Goal: Task Accomplishment & Management: Manage account settings

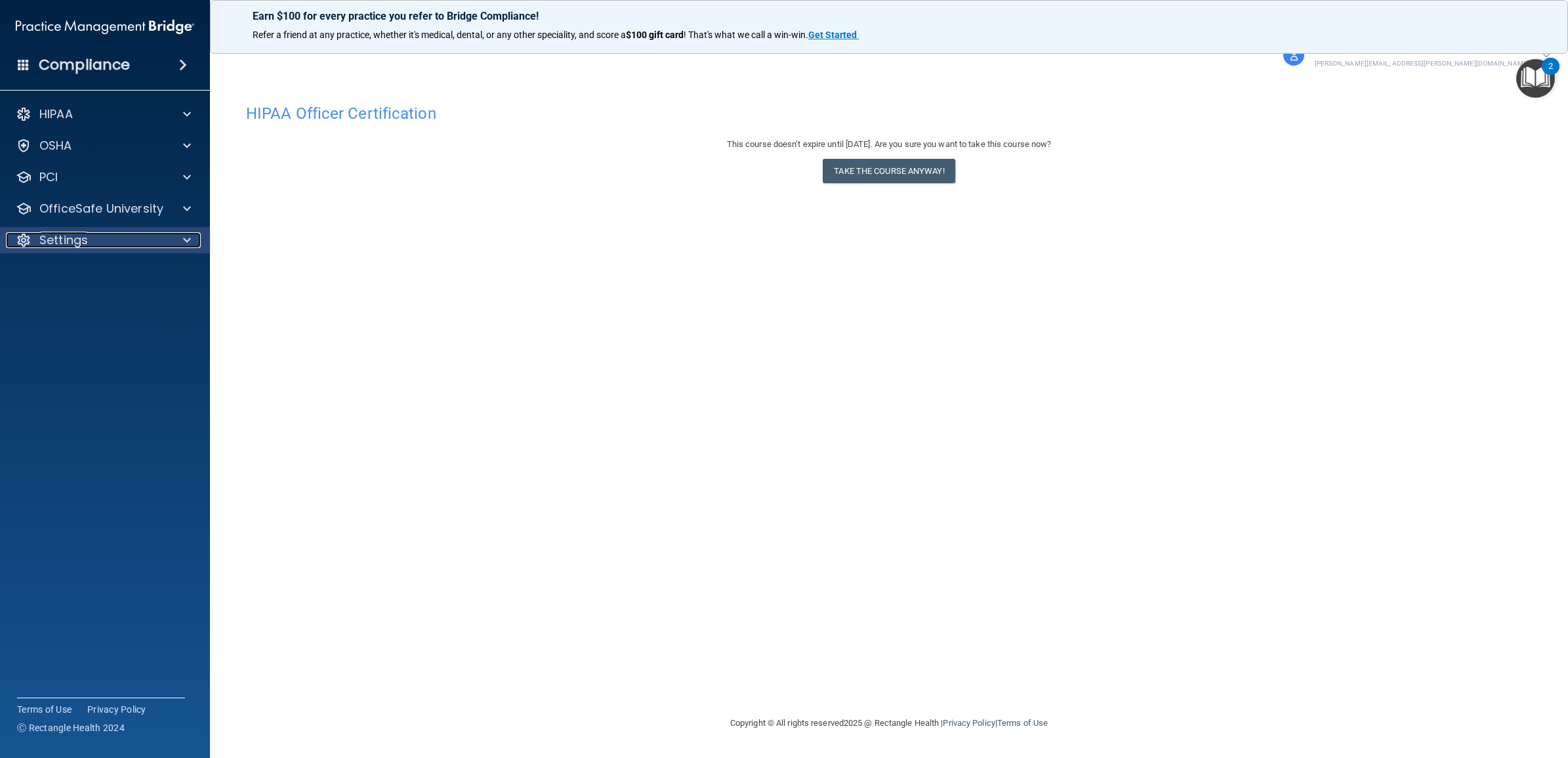
click at [27, 244] on div at bounding box center [23, 240] width 16 height 16
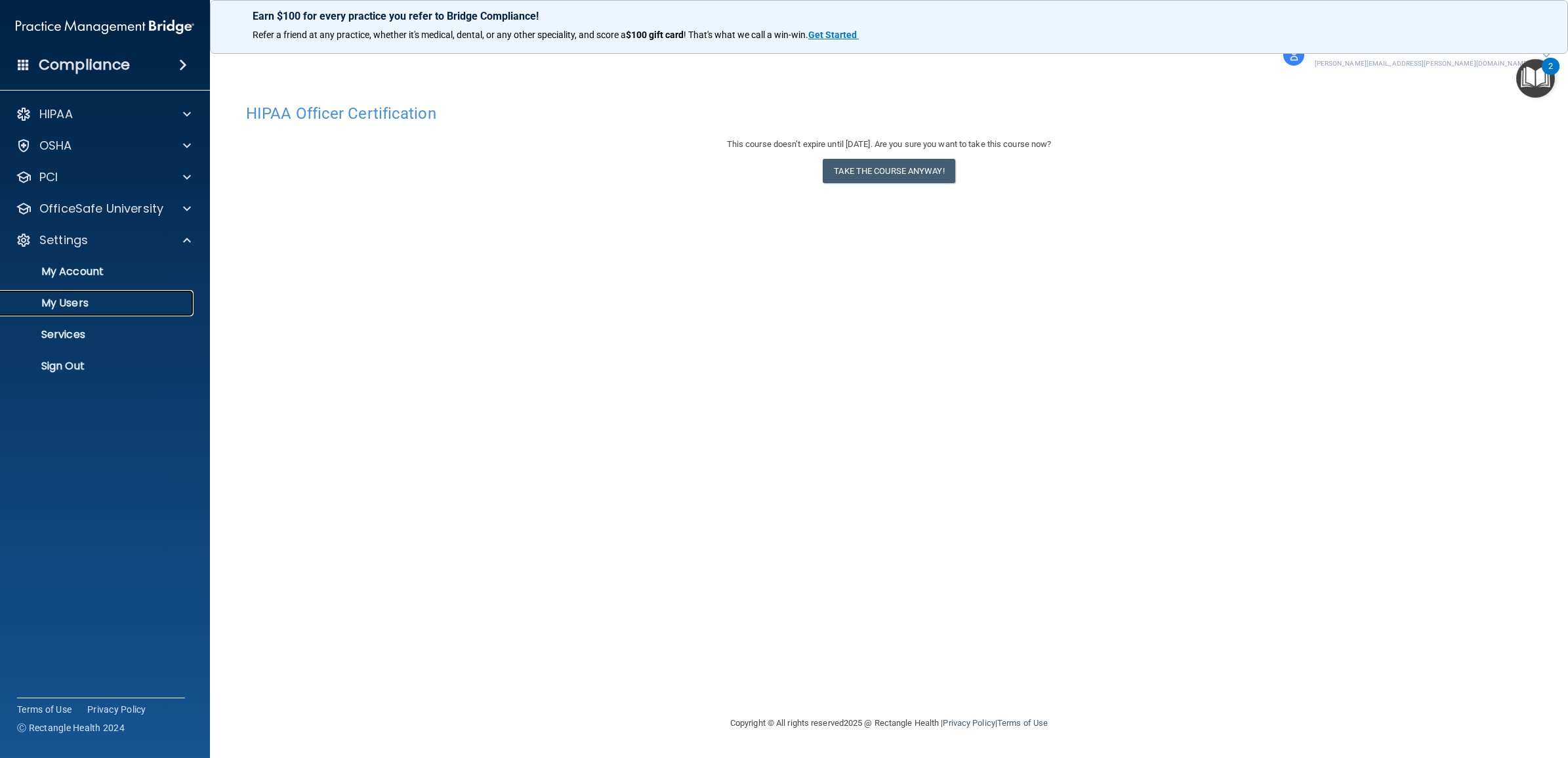
click at [48, 303] on p "My Users" at bounding box center [98, 303] width 179 height 13
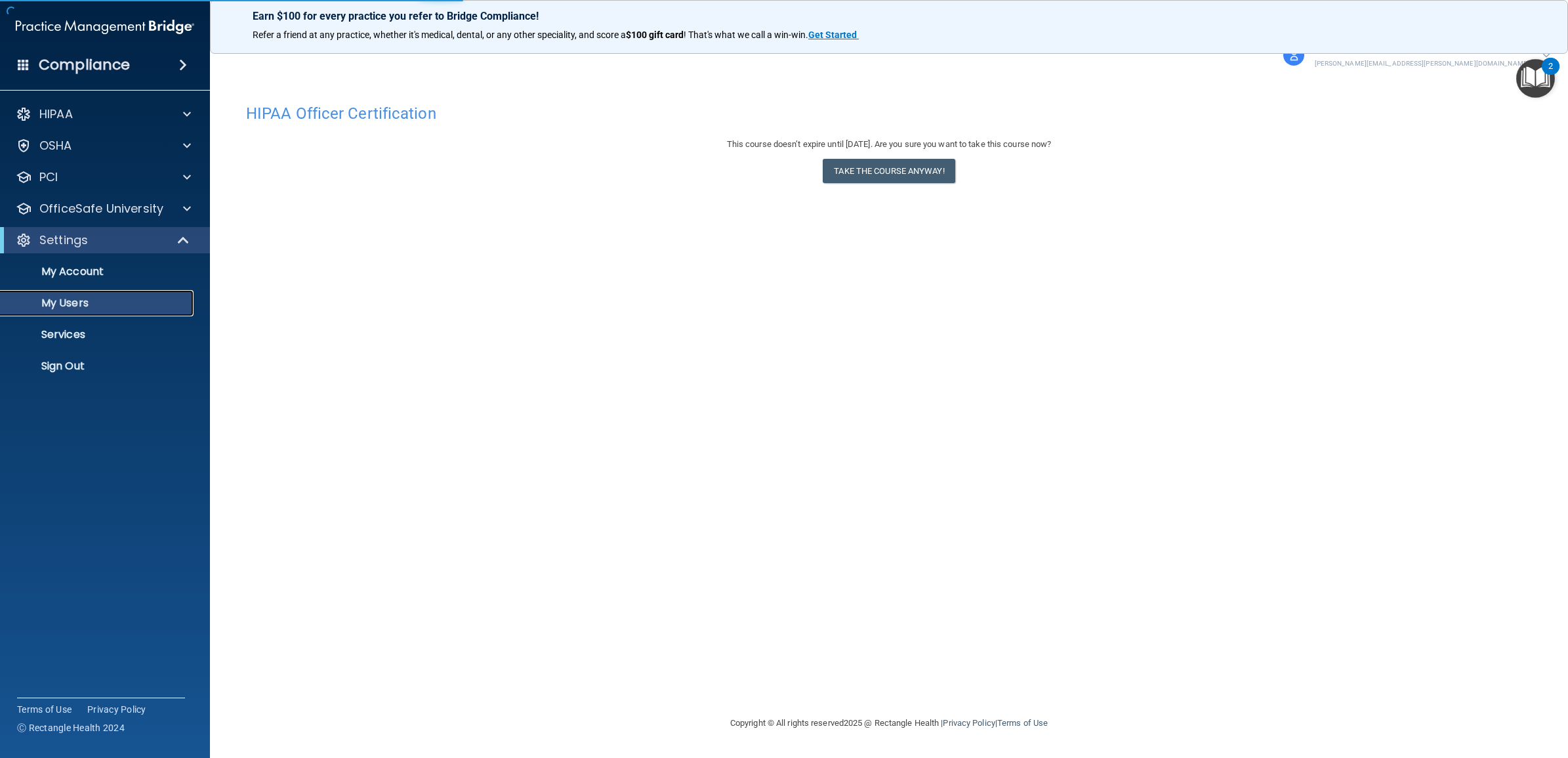
select select "20"
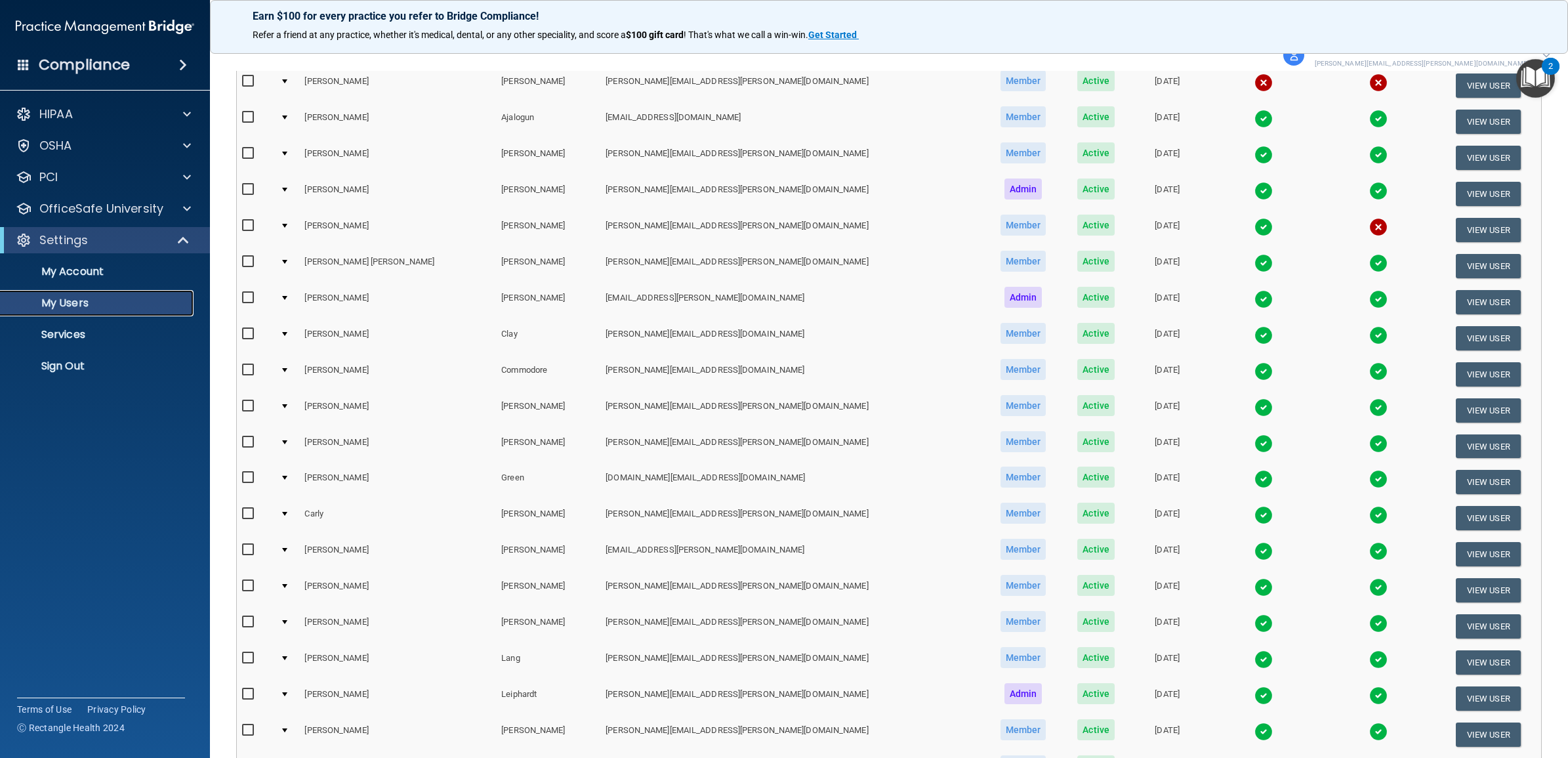
scroll to position [192, 0]
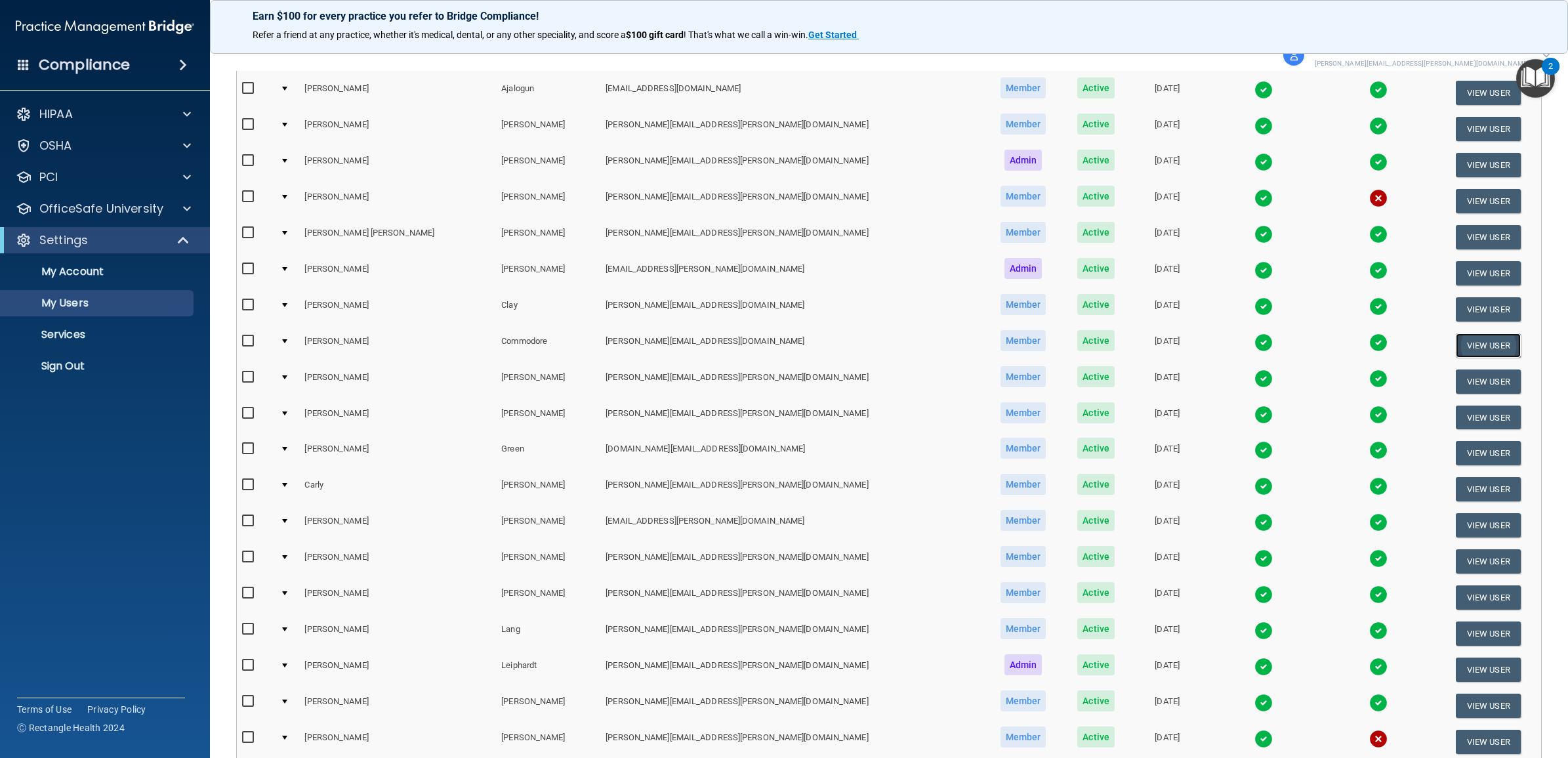
click at [1468, 340] on button "View User" at bounding box center [1488, 345] width 65 height 24
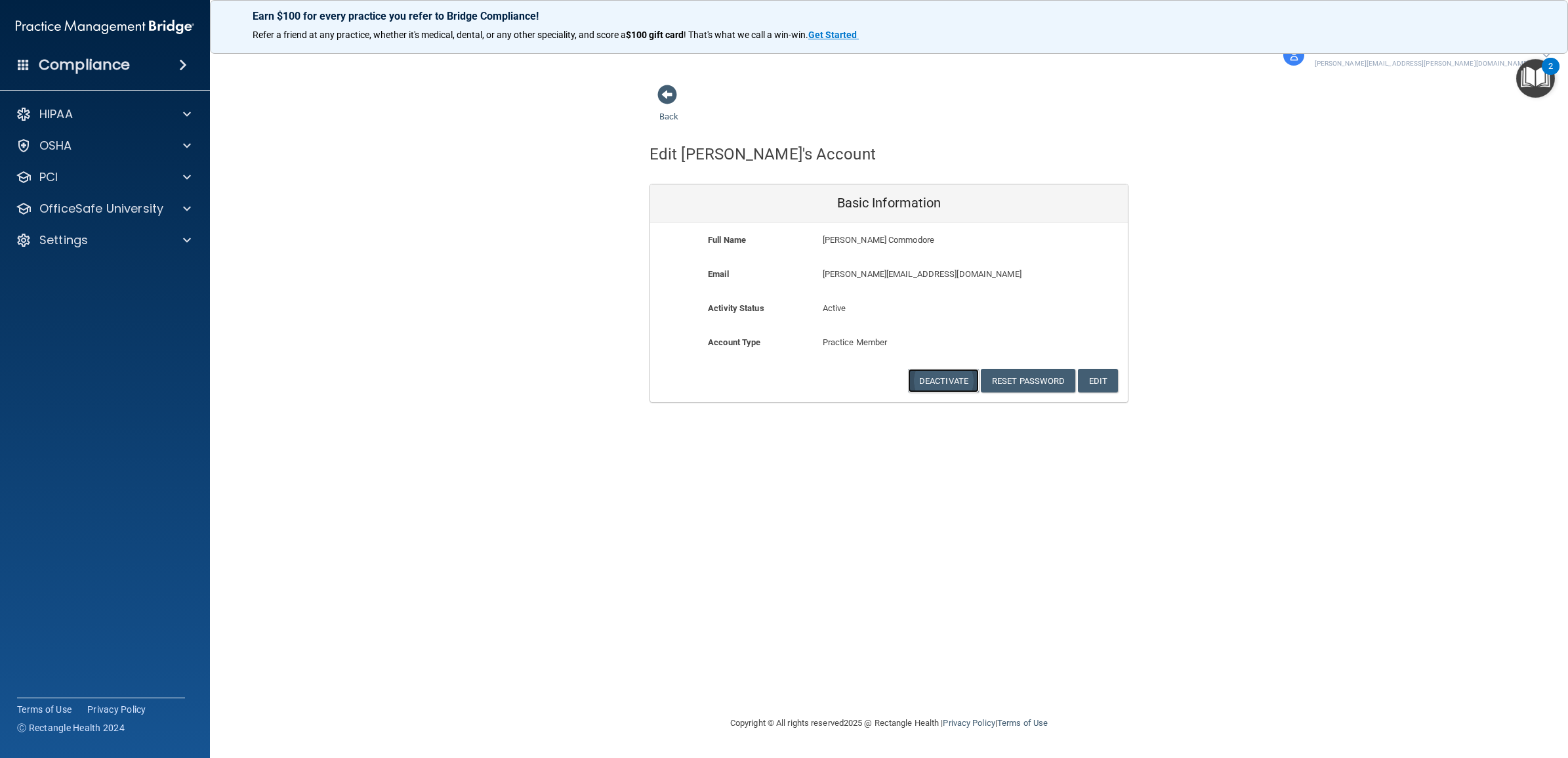
click at [935, 385] on button "Deactivate" at bounding box center [943, 380] width 71 height 24
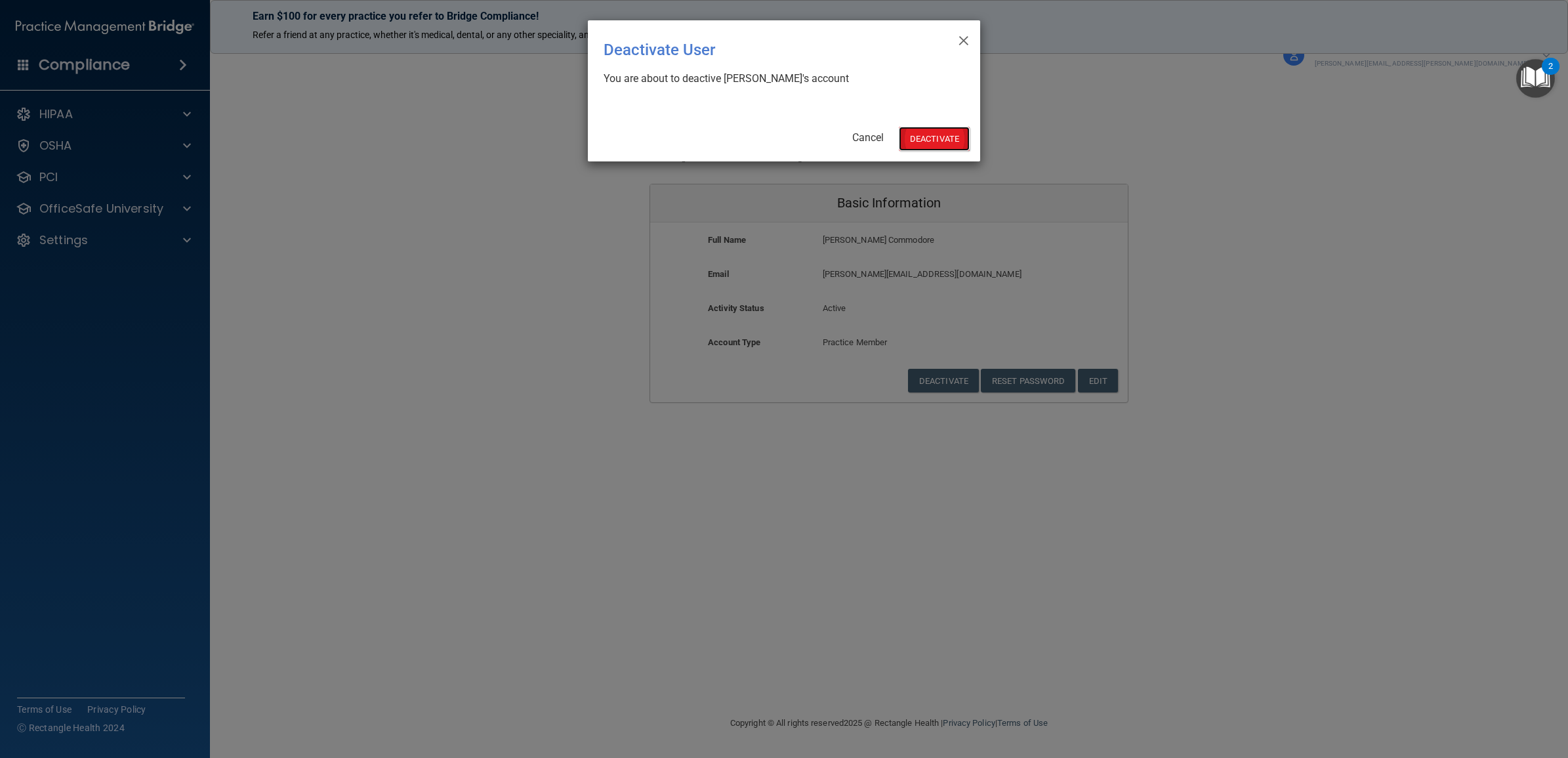
click at [925, 142] on button "Deactivate" at bounding box center [934, 139] width 71 height 24
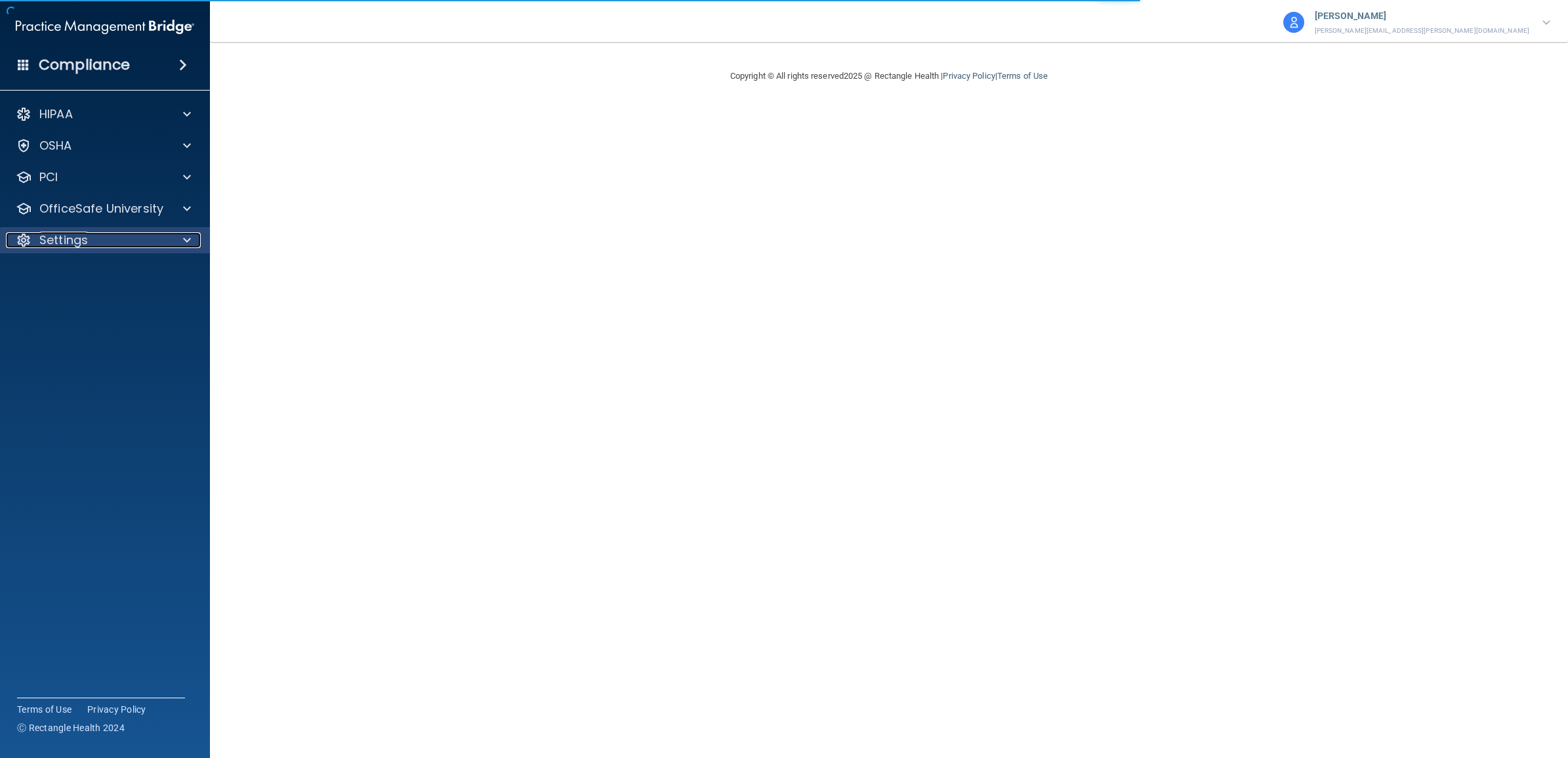
click at [69, 242] on p "Settings" at bounding box center [64, 240] width 48 height 16
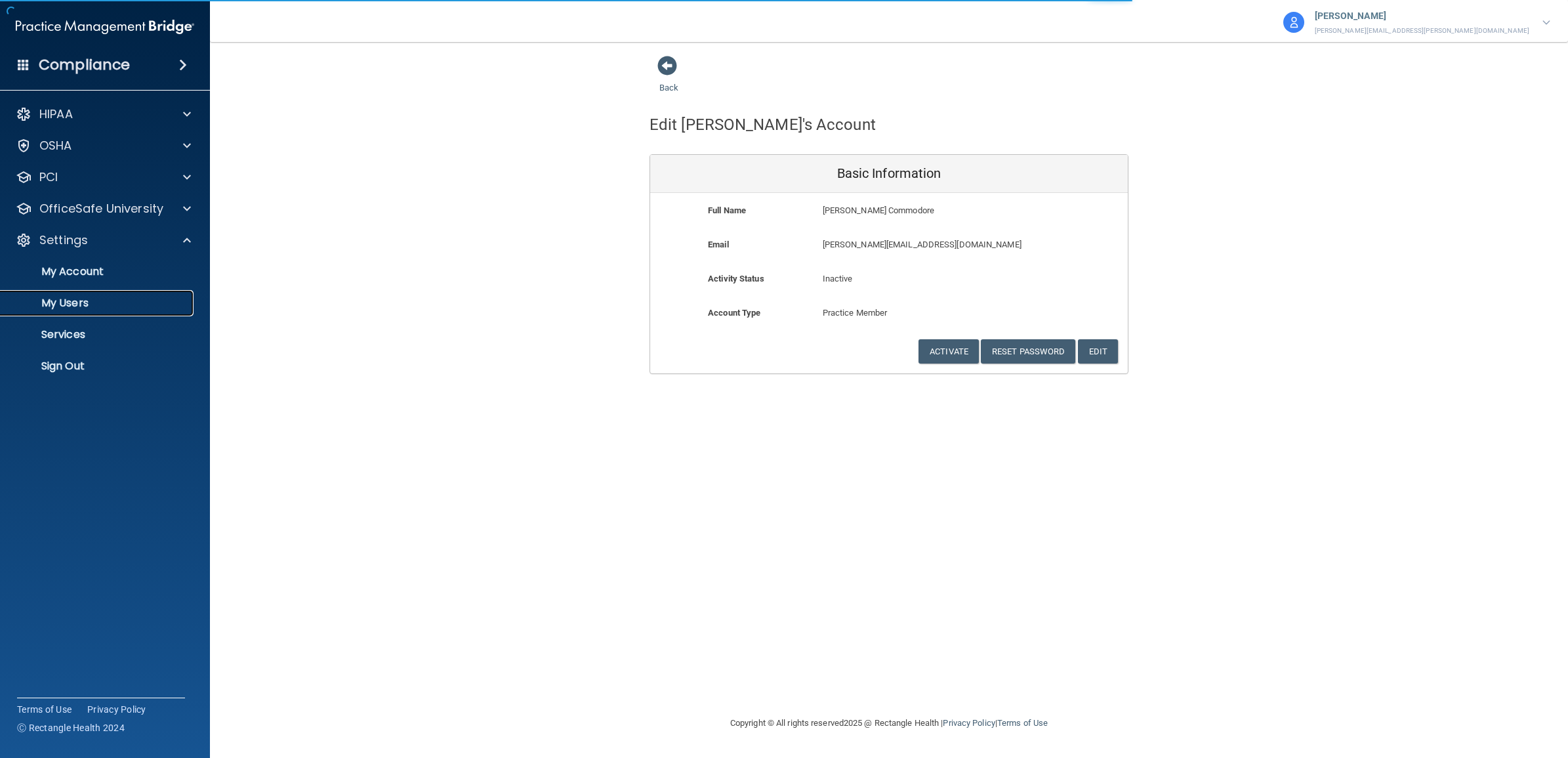
click at [74, 309] on p "My Users" at bounding box center [98, 303] width 179 height 13
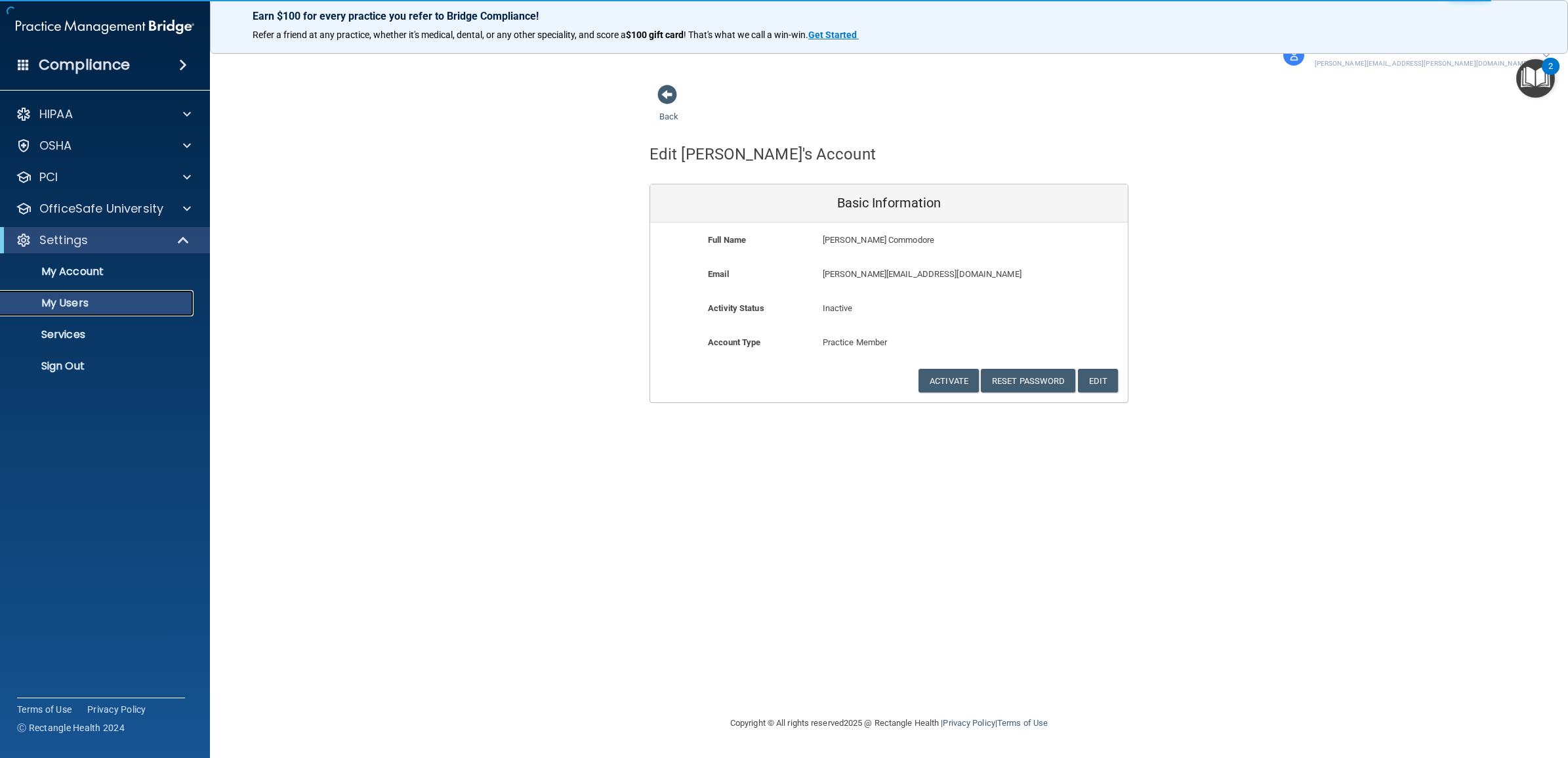
select select "20"
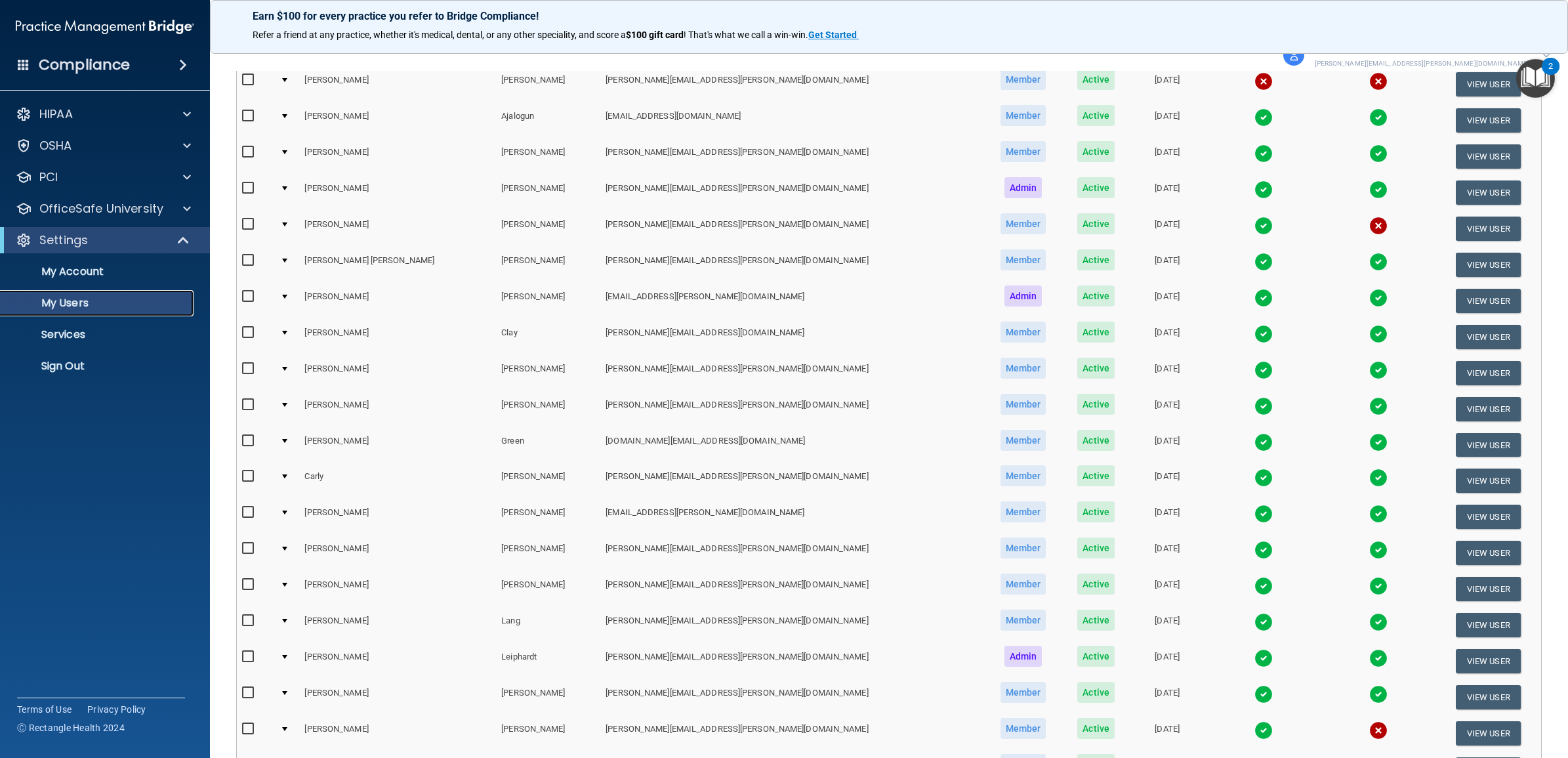
scroll to position [246, 0]
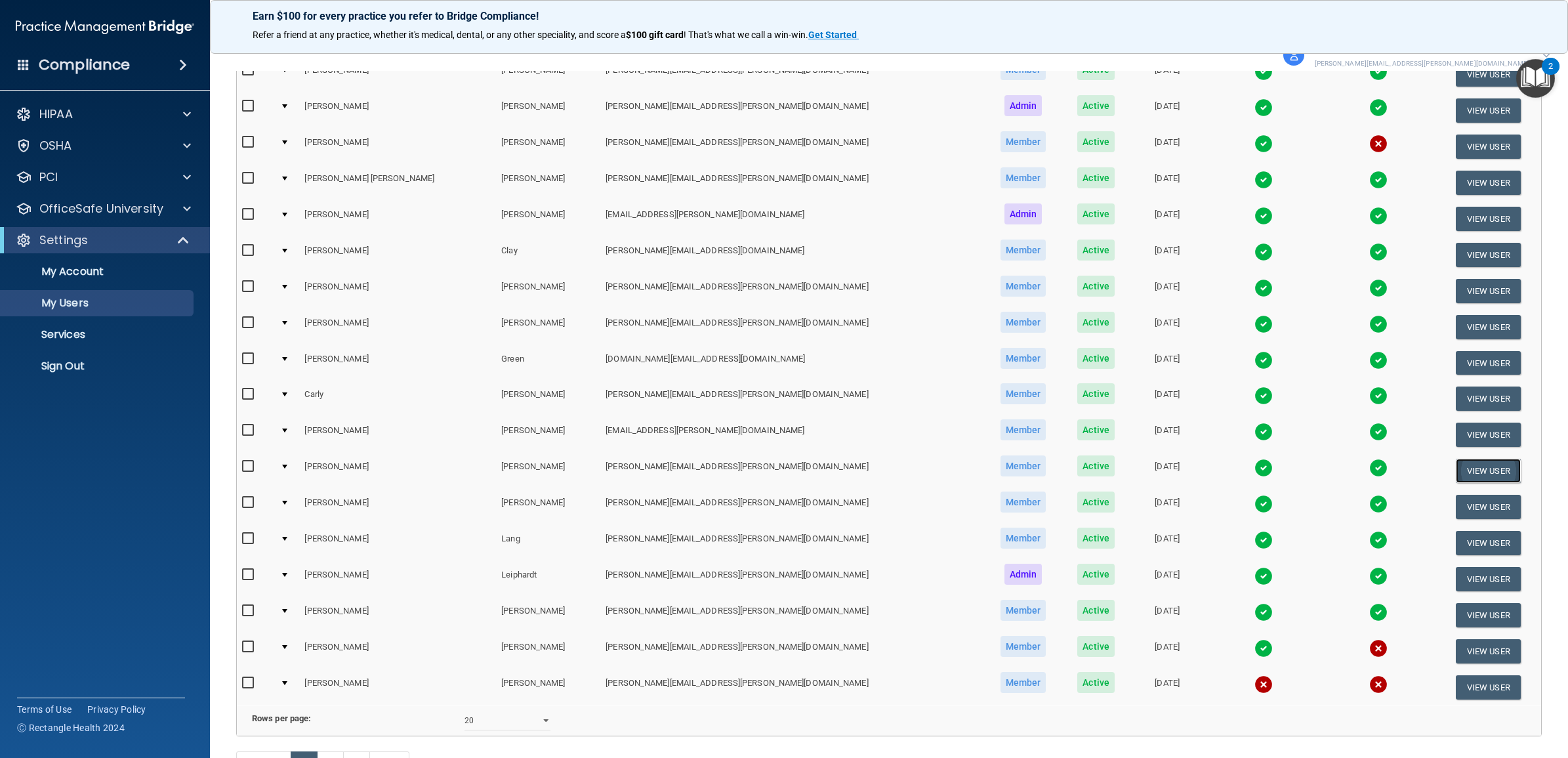
click at [1456, 464] on button "View User" at bounding box center [1488, 471] width 65 height 24
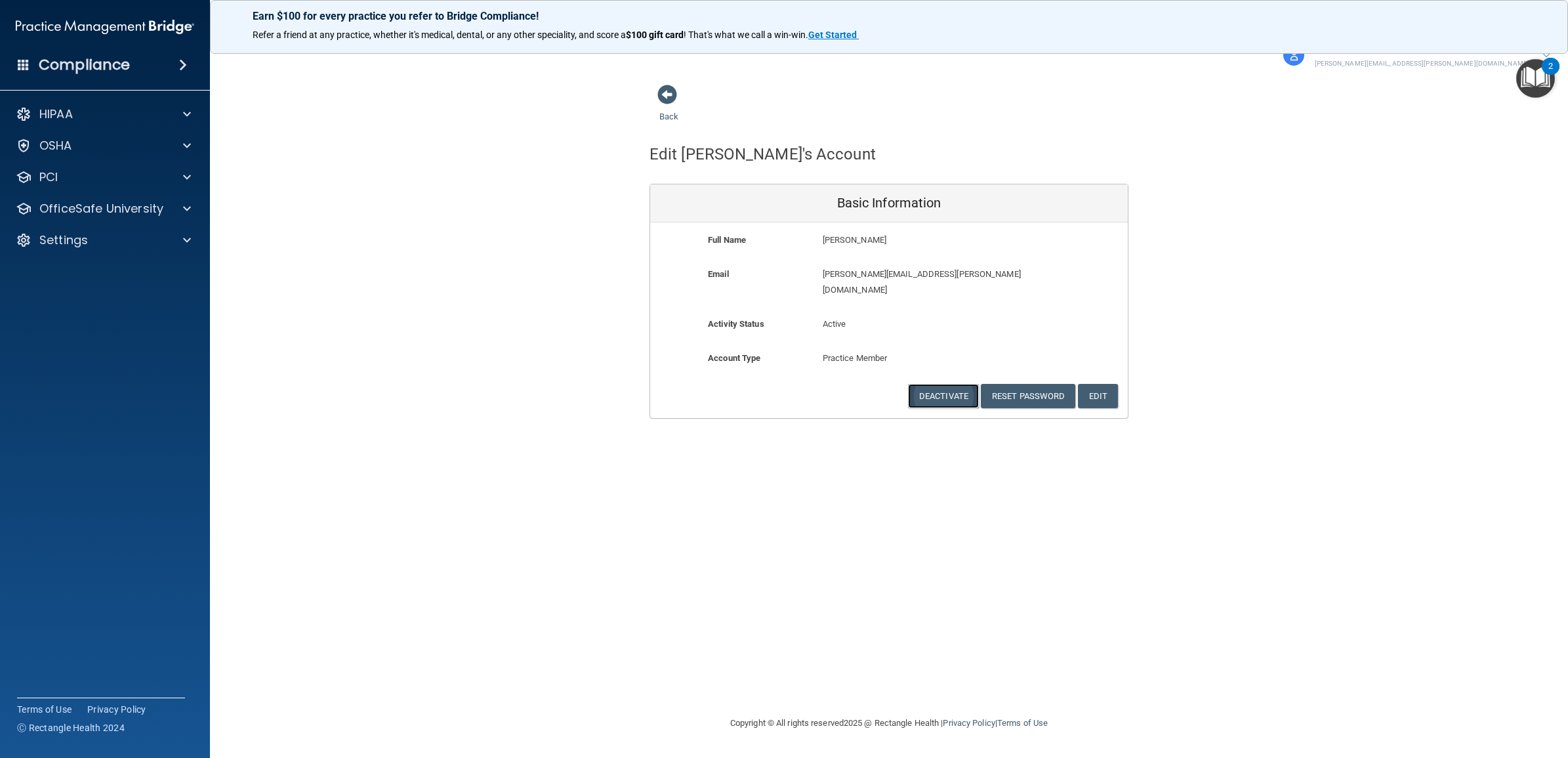
click at [946, 384] on button "Deactivate" at bounding box center [943, 396] width 71 height 24
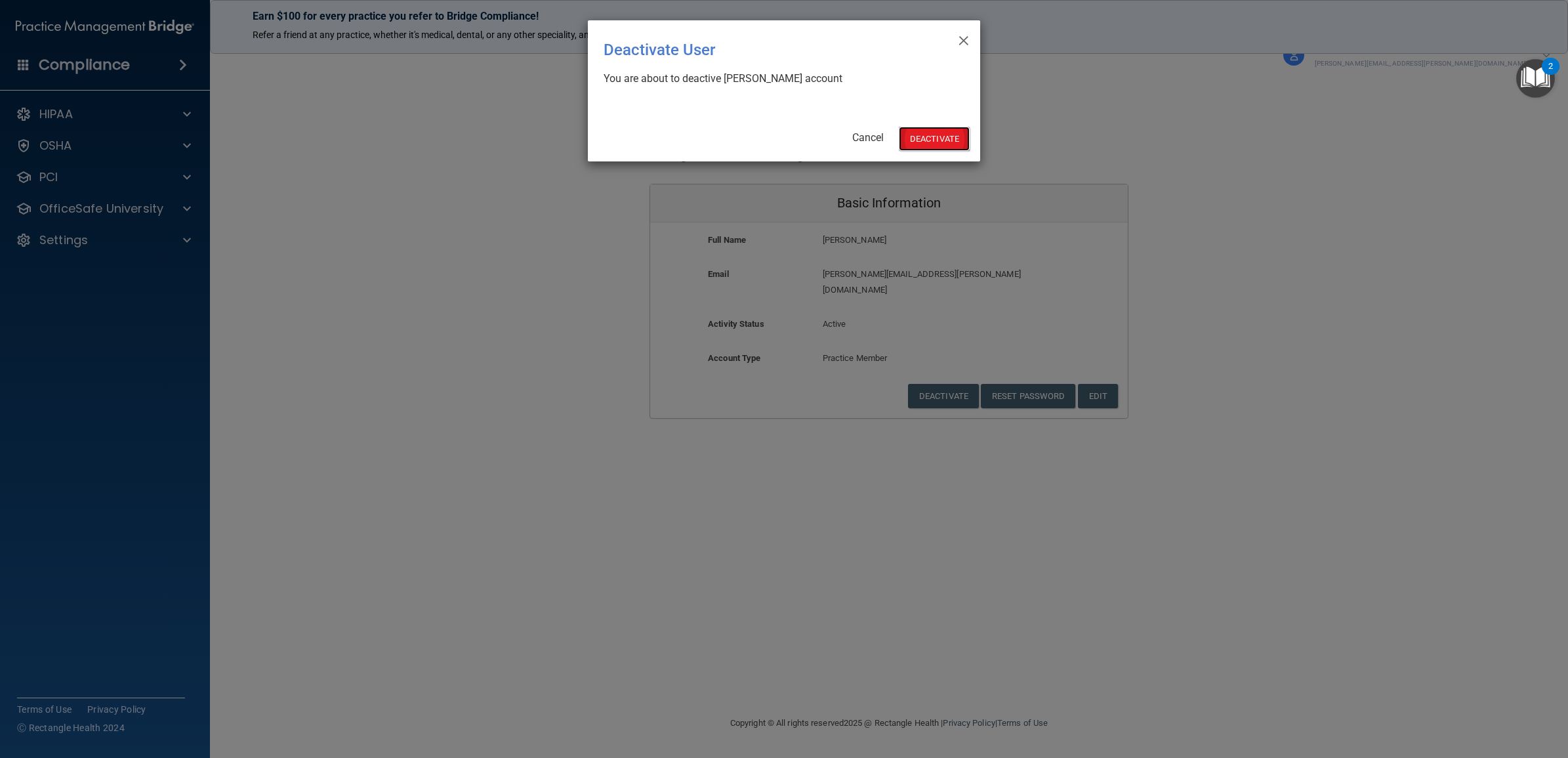
click at [932, 139] on button "Deactivate" at bounding box center [934, 139] width 71 height 24
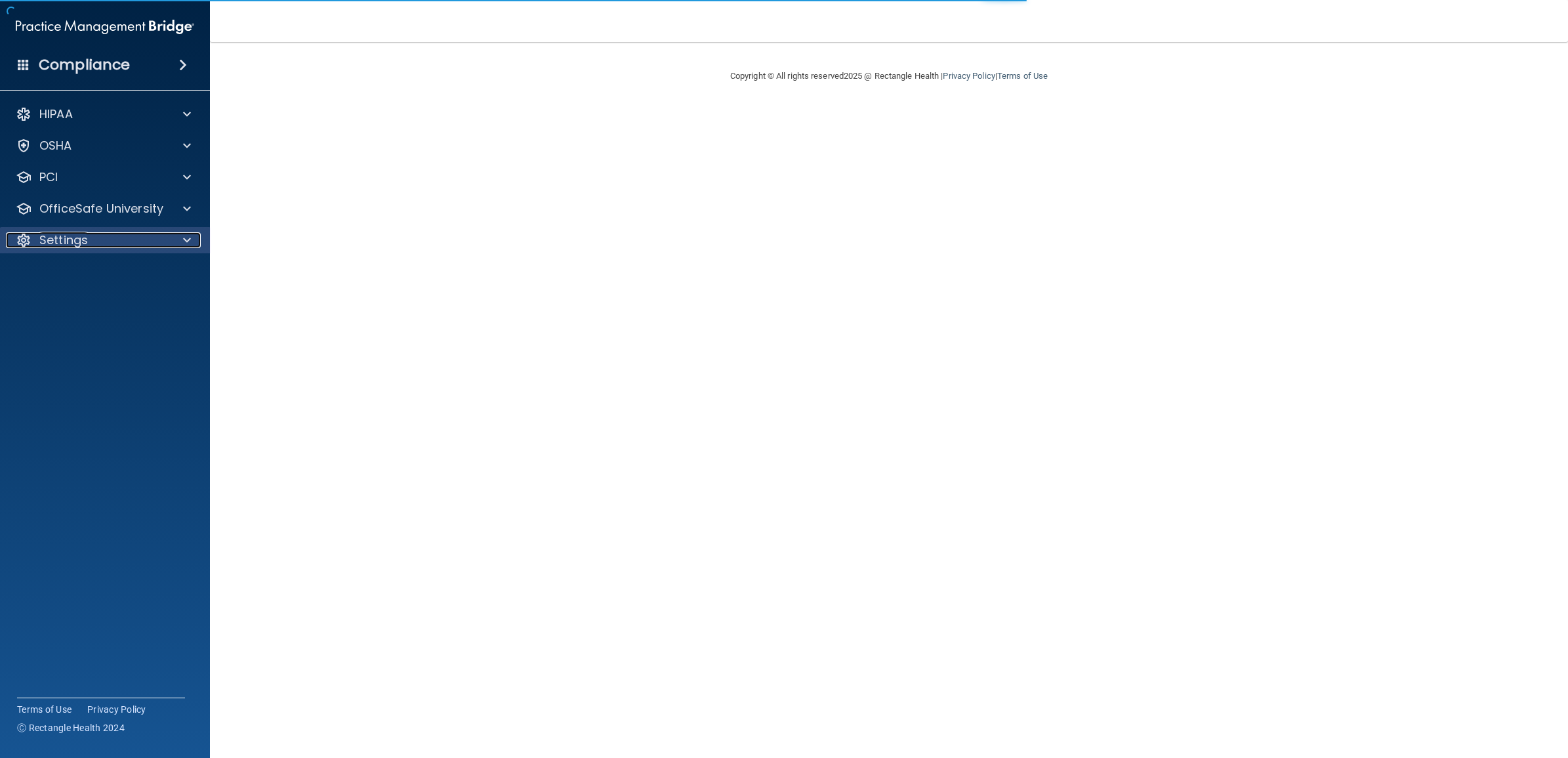
click at [61, 241] on p "Settings" at bounding box center [64, 240] width 48 height 16
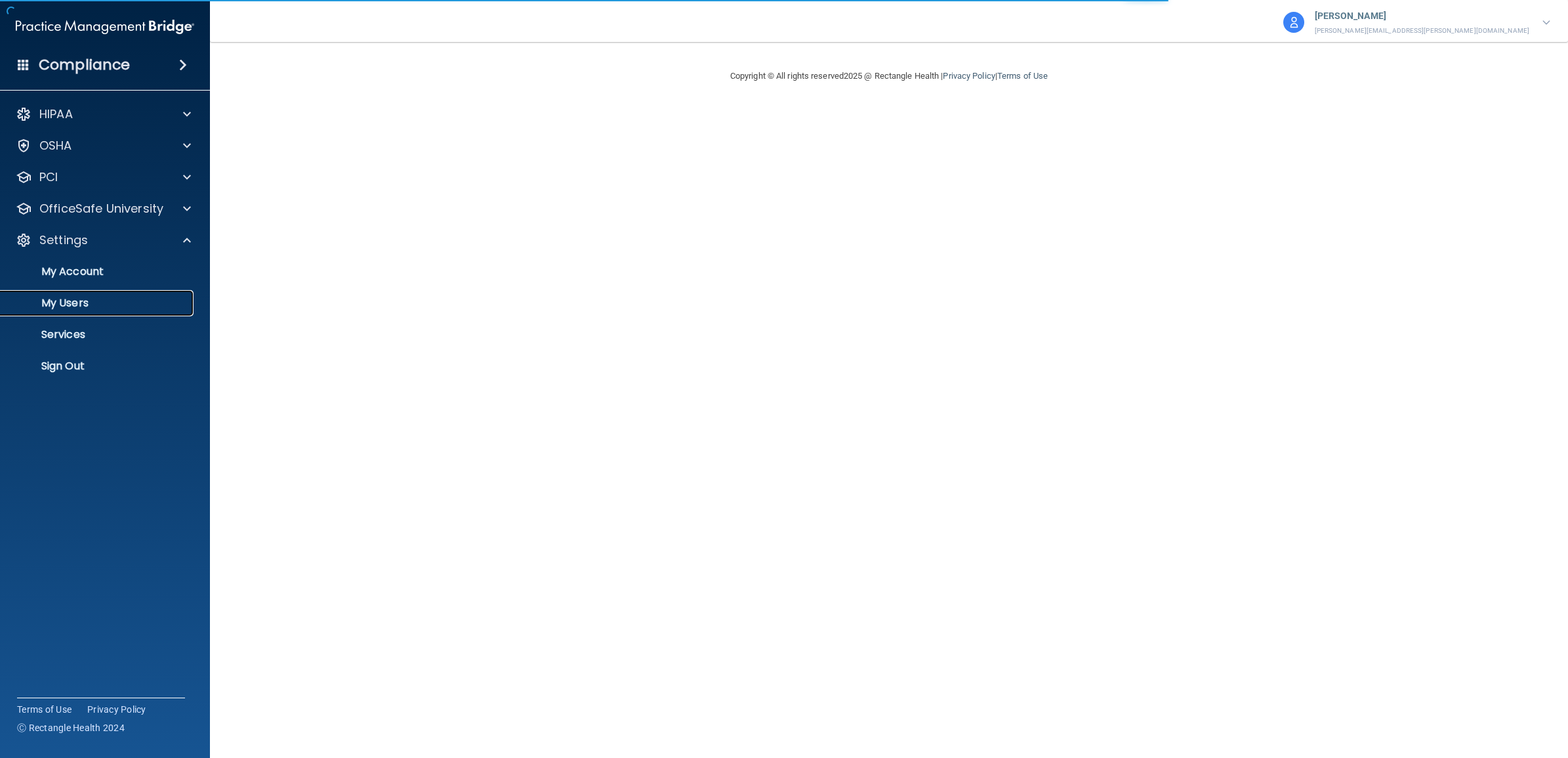
click at [63, 300] on p "My Users" at bounding box center [98, 303] width 179 height 13
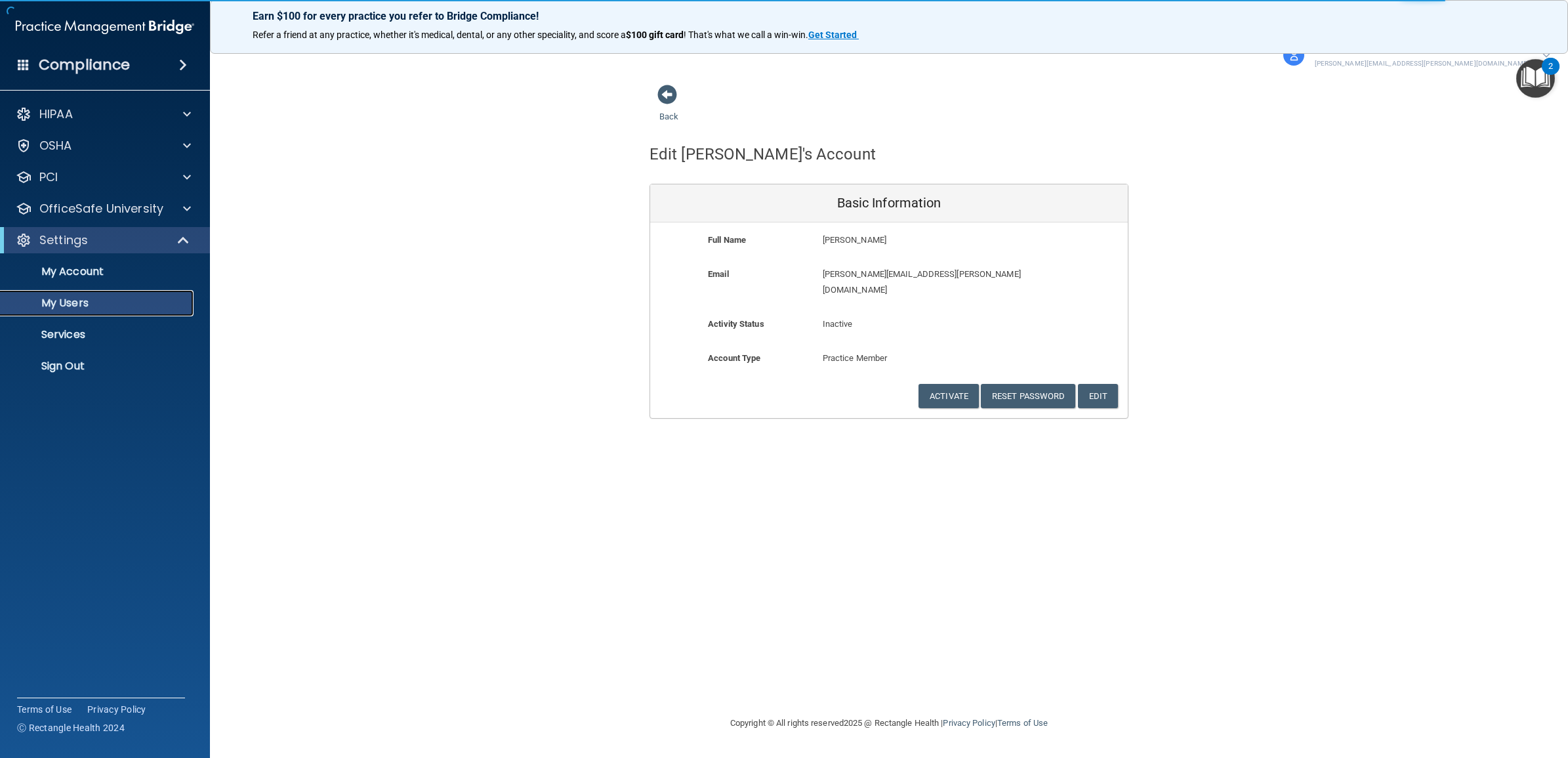
select select "20"
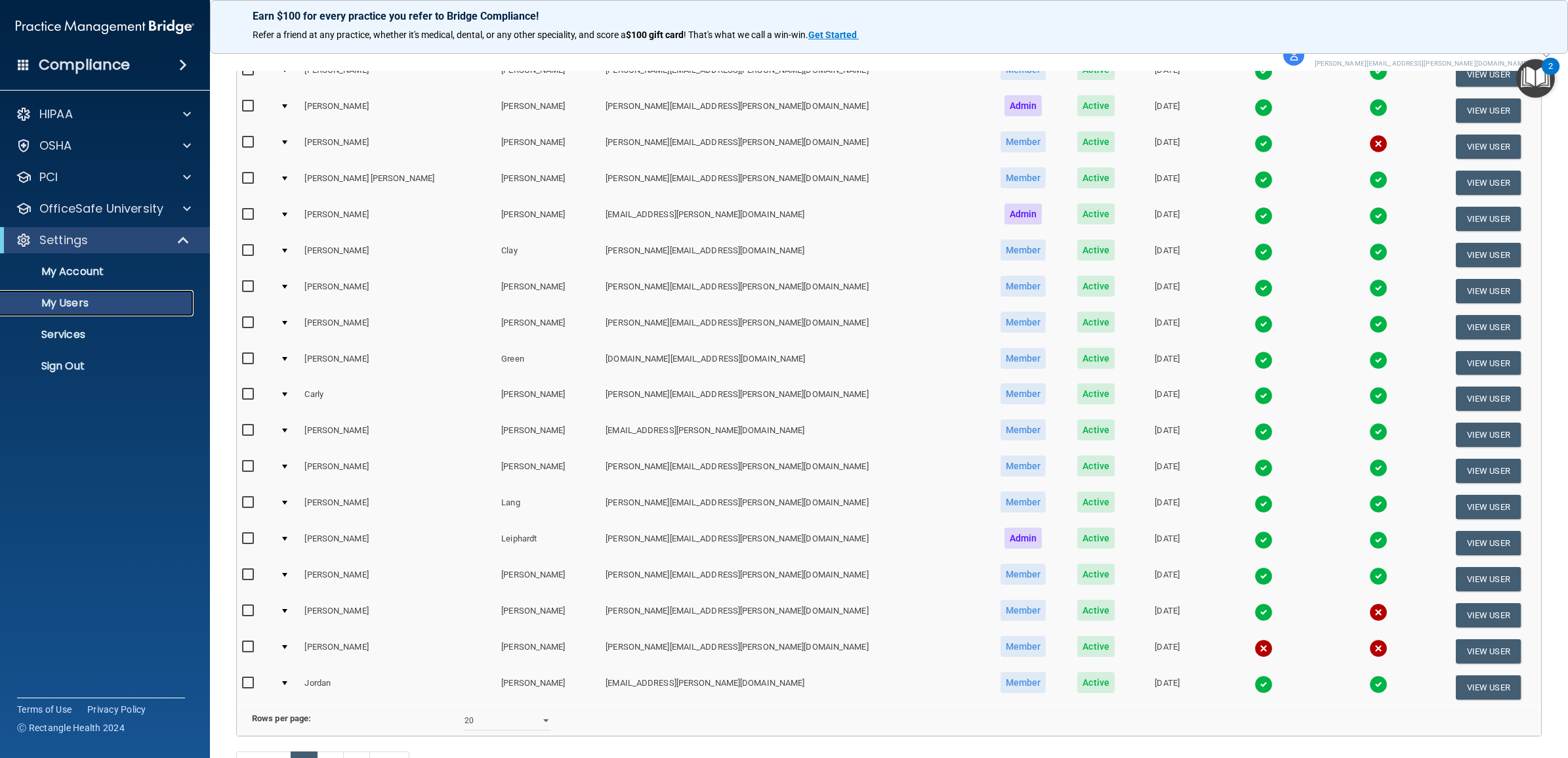
scroll to position [328, 0]
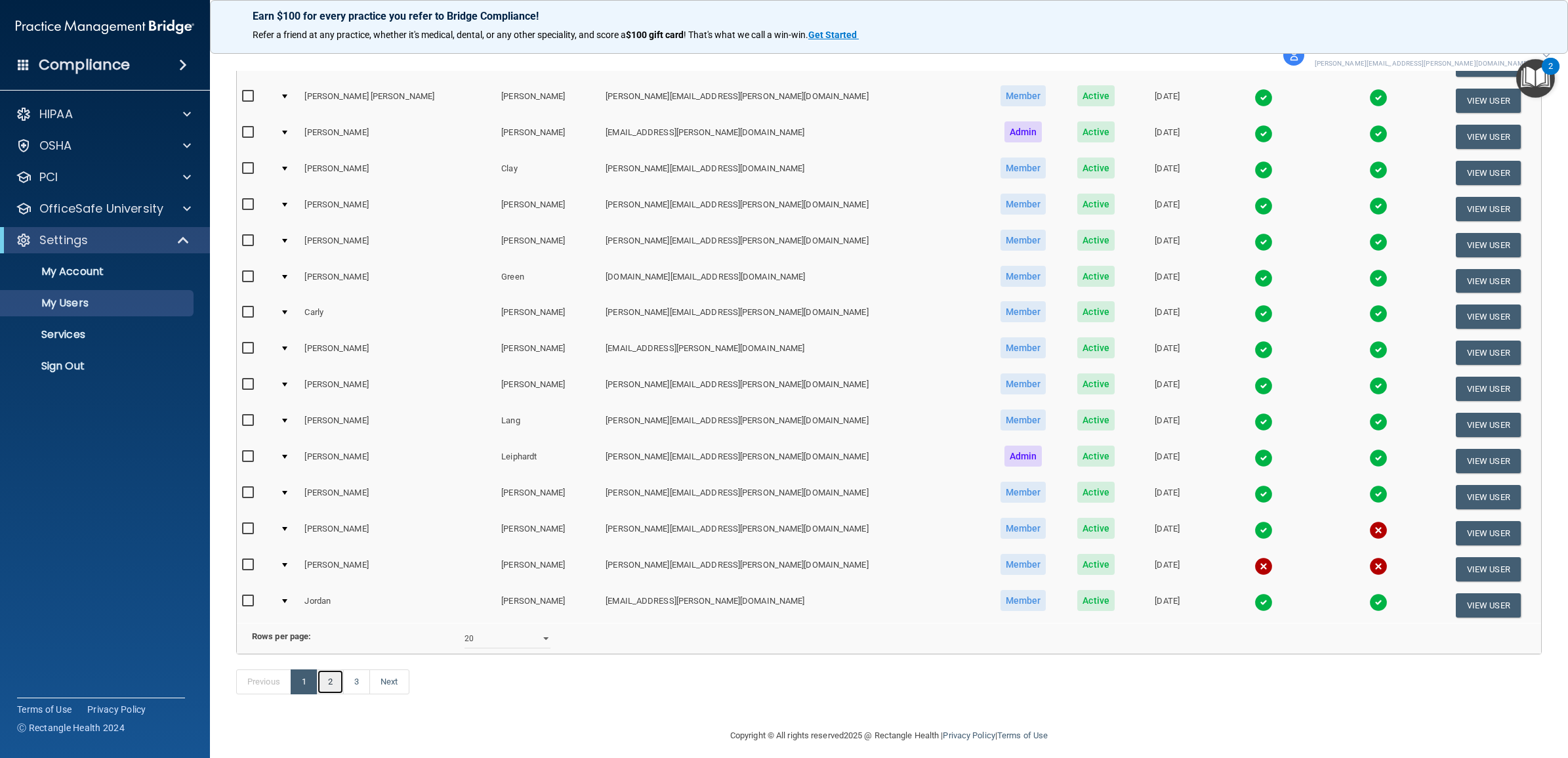
click at [326, 694] on link "2" at bounding box center [330, 682] width 27 height 25
select select "20"
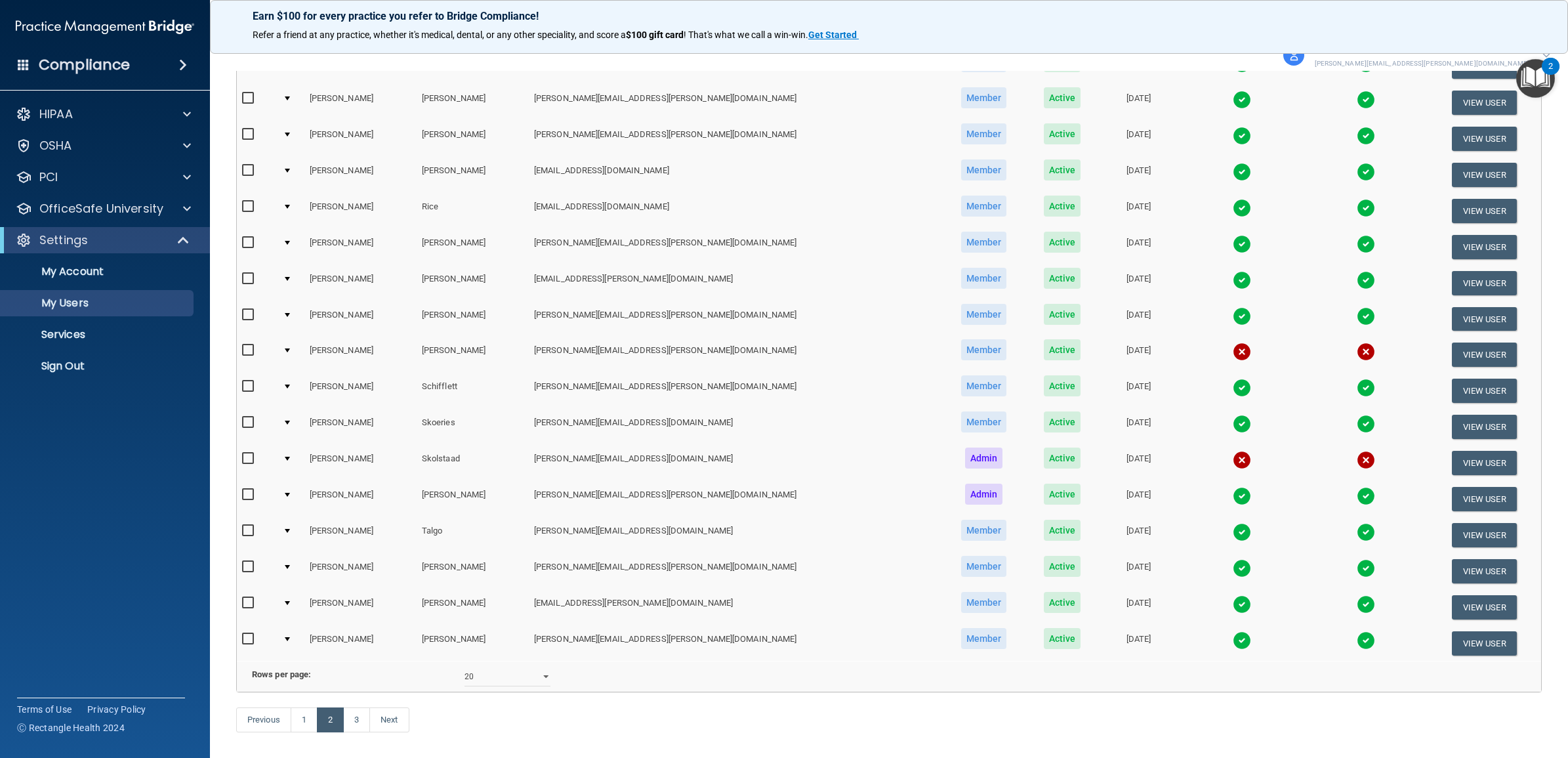
scroll to position [328, 0]
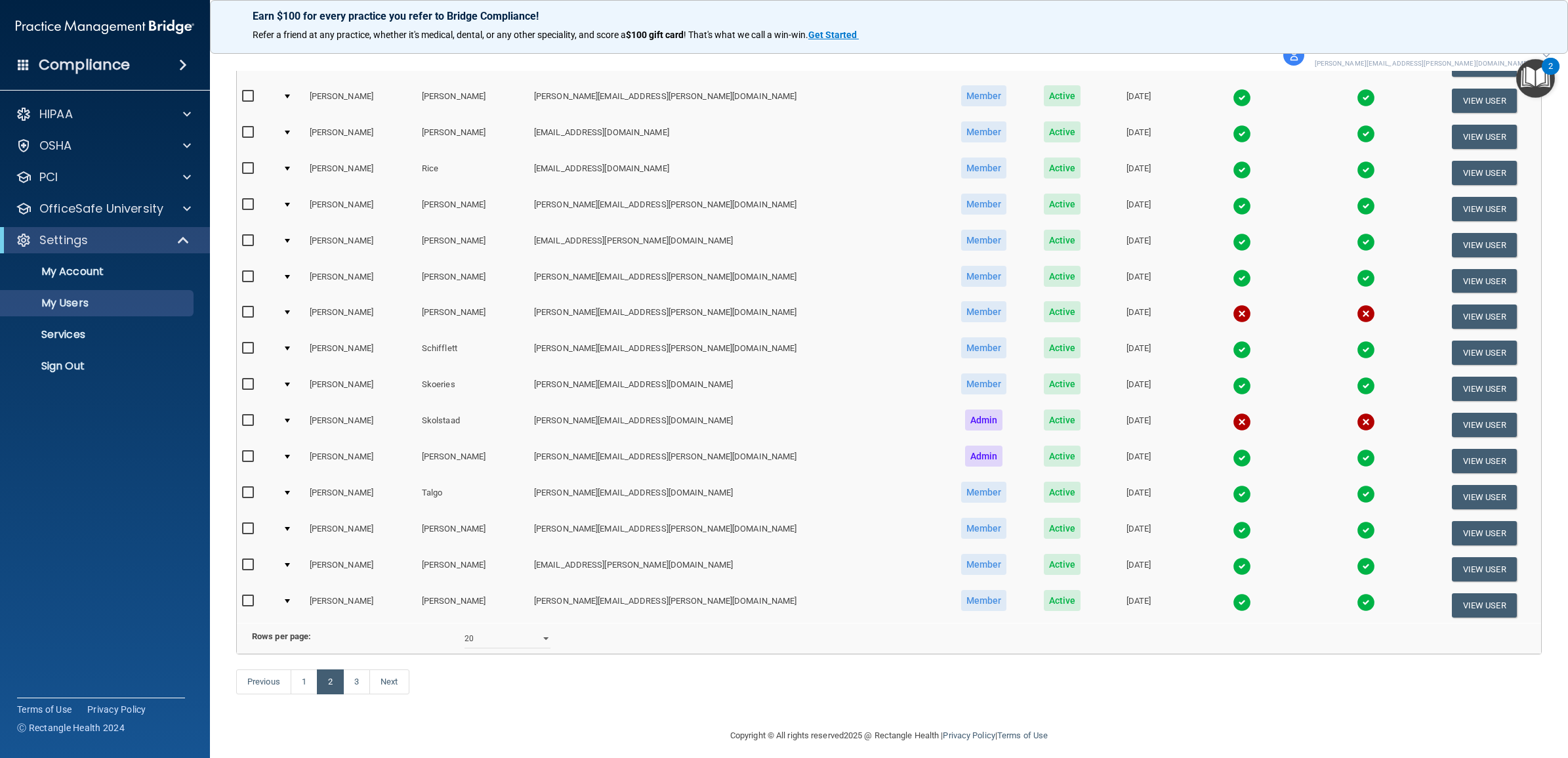
click at [246, 559] on input "checkbox" at bounding box center [249, 564] width 15 height 10
checkbox input "true"
click at [1471, 562] on button "View User" at bounding box center [1484, 569] width 65 height 24
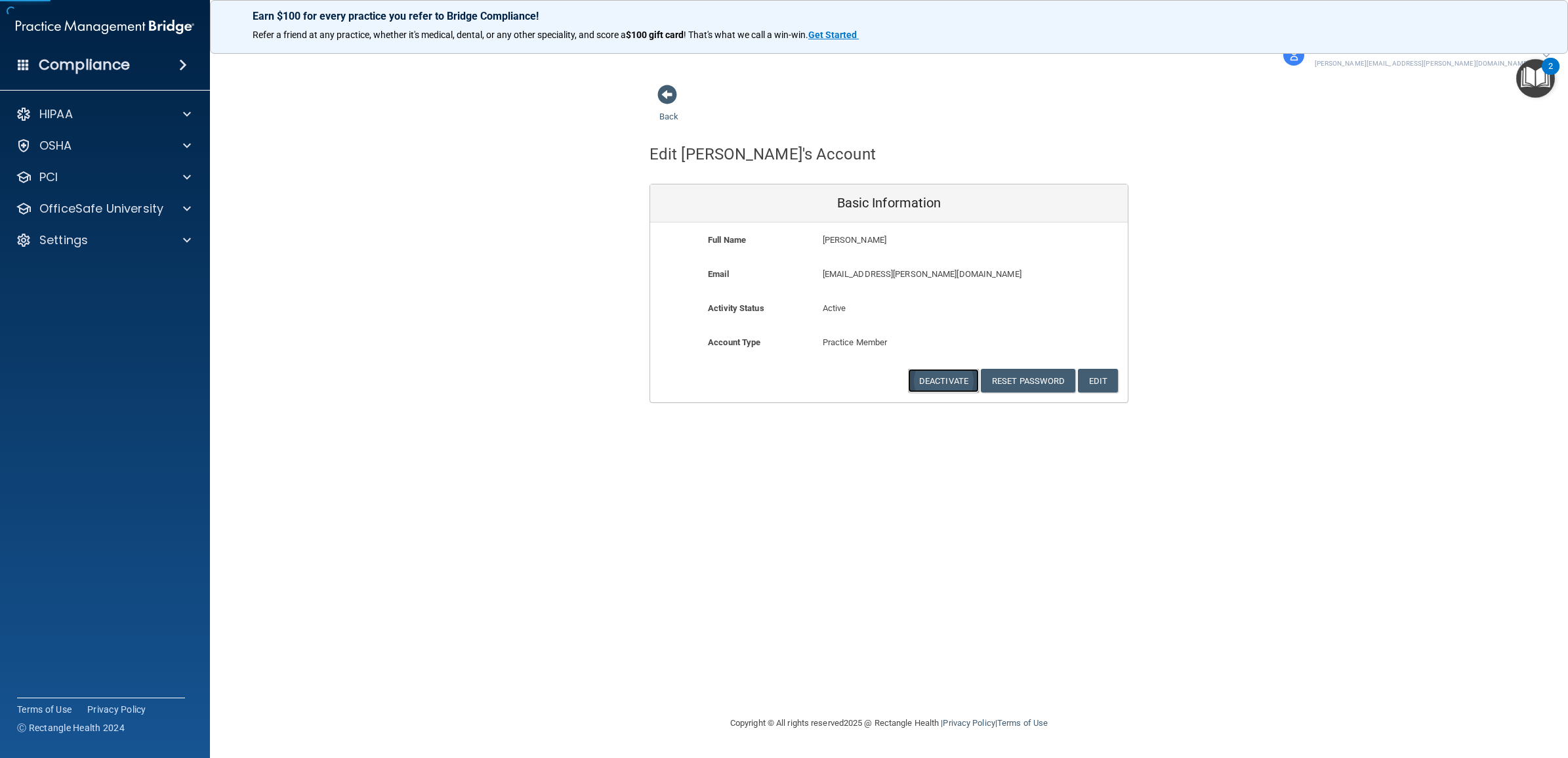
click at [927, 382] on button "Deactivate" at bounding box center [943, 380] width 71 height 24
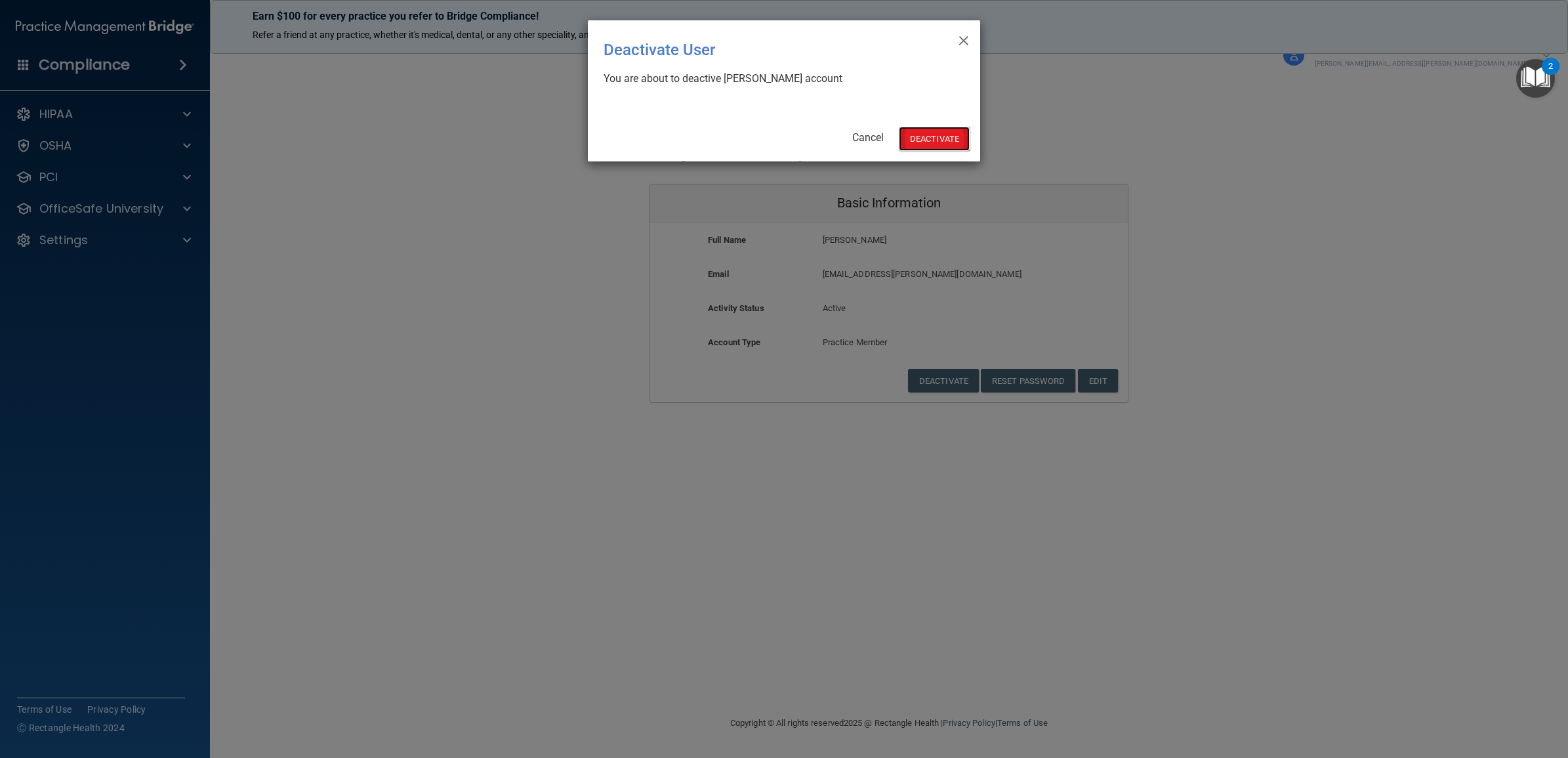
click at [913, 139] on button "Deactivate" at bounding box center [934, 139] width 71 height 24
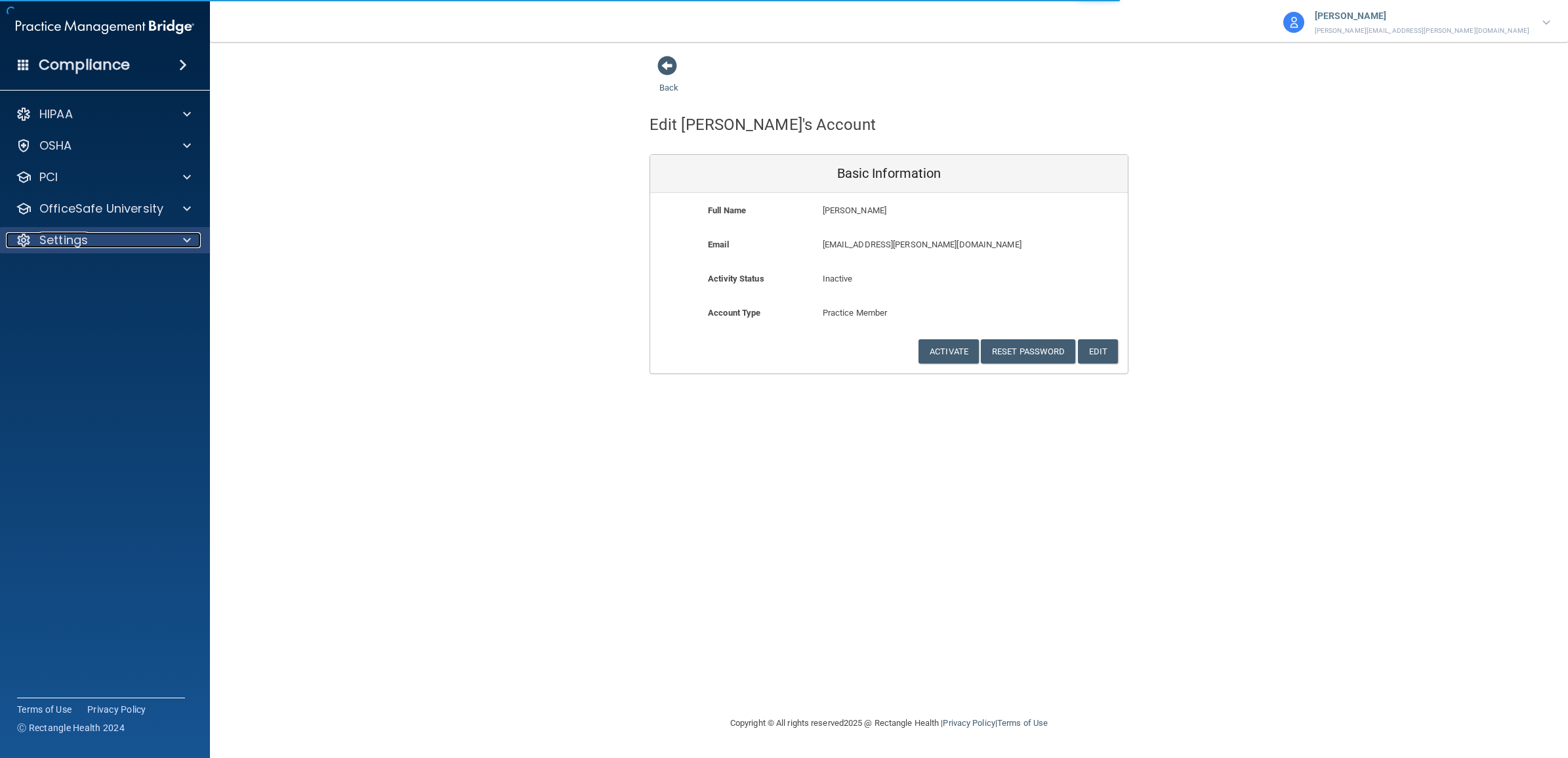
click at [90, 237] on div "Settings" at bounding box center [87, 240] width 163 height 16
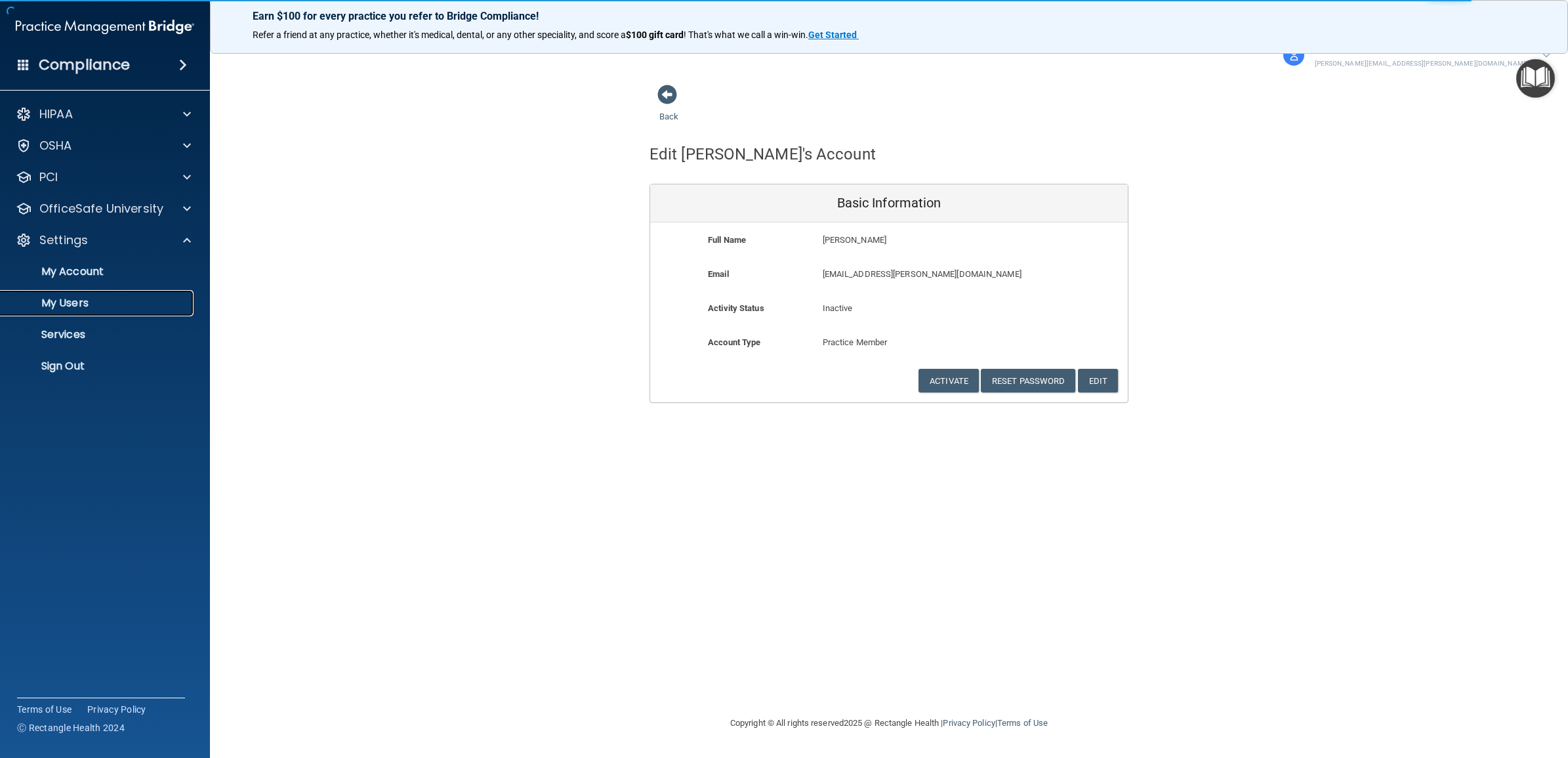
click at [77, 304] on p "My Users" at bounding box center [98, 303] width 179 height 13
select select "20"
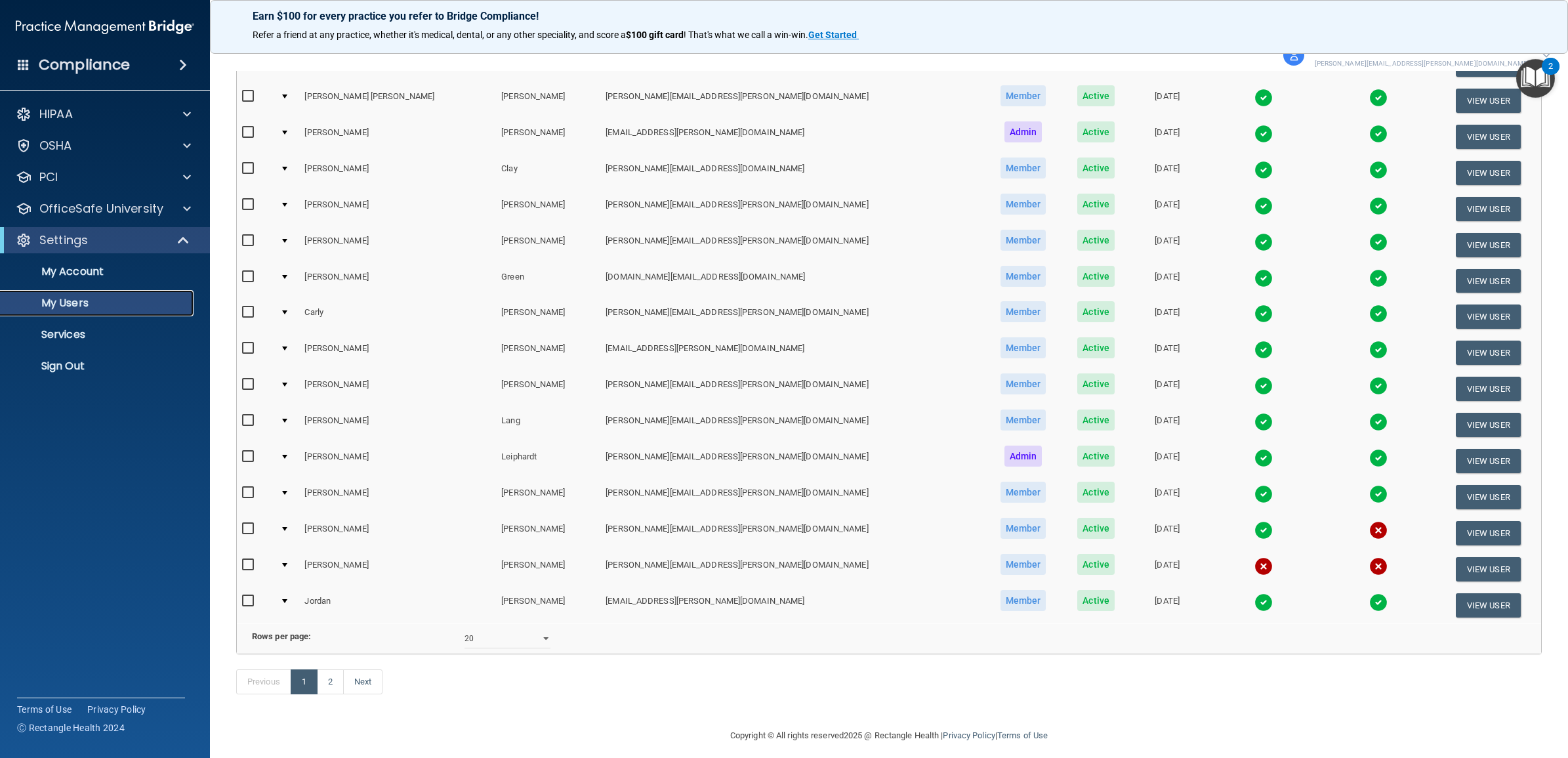
scroll to position [356, 0]
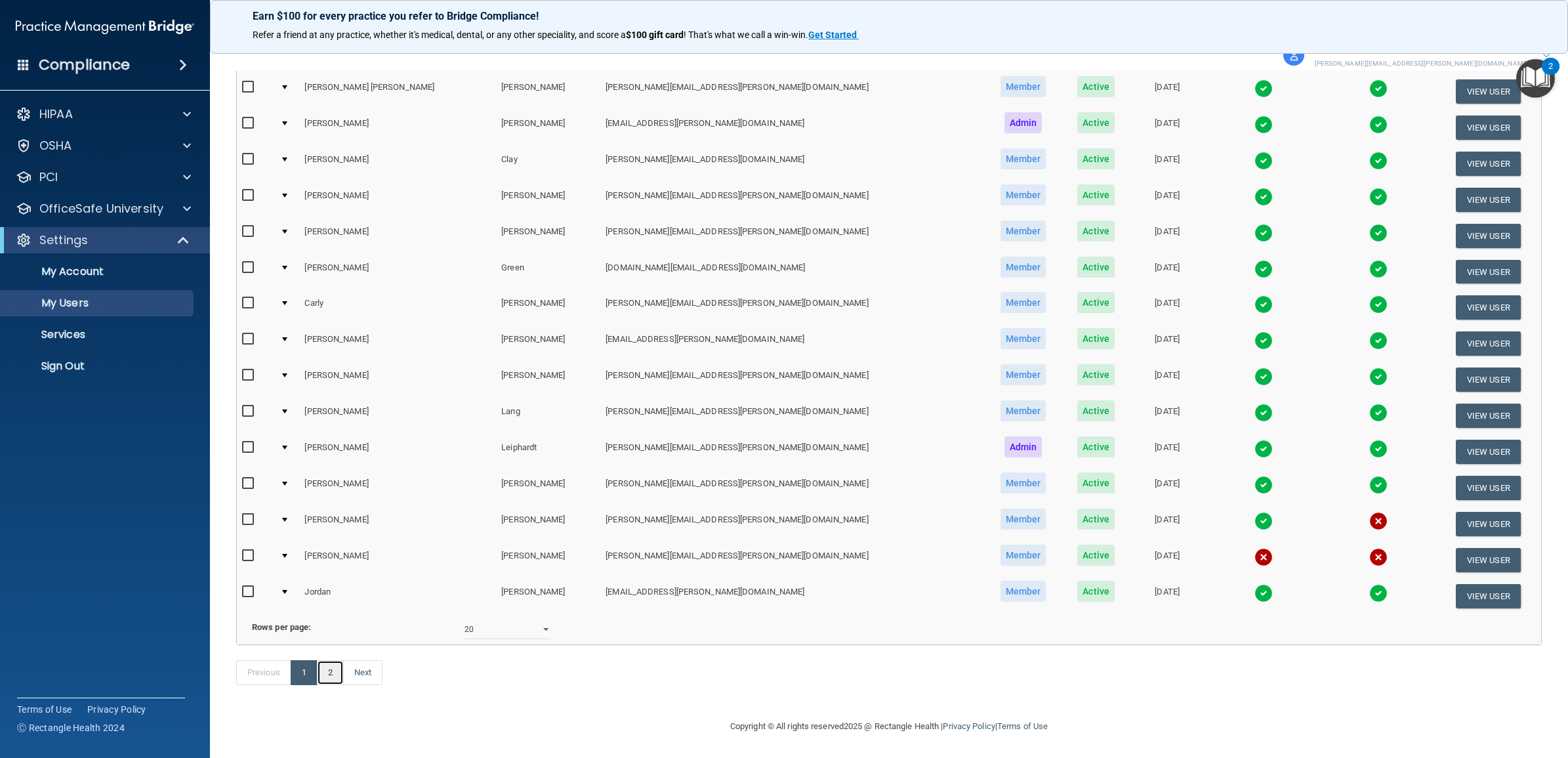
click at [333, 668] on link "2" at bounding box center [330, 672] width 27 height 25
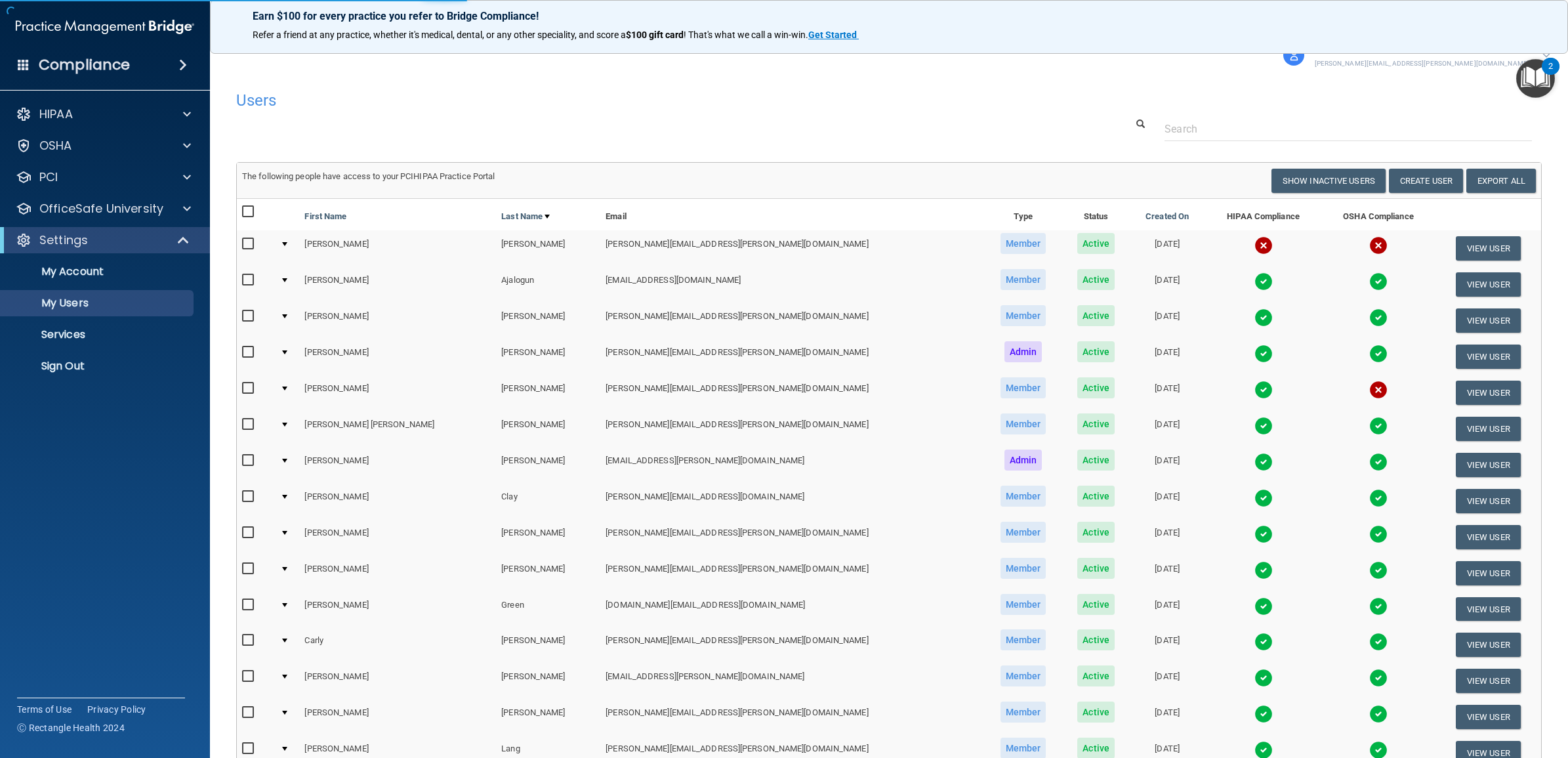
select select "20"
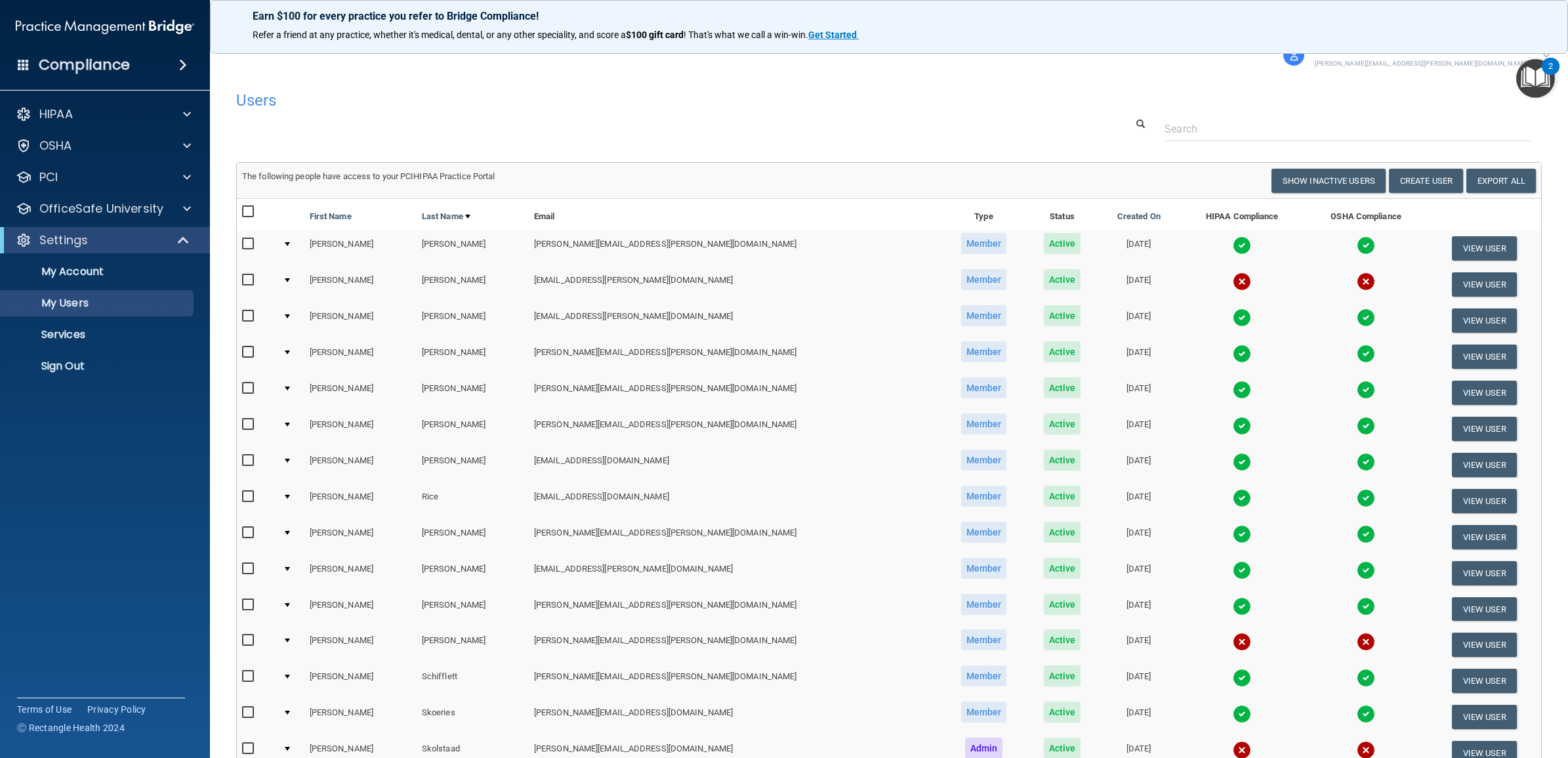
click at [1291, 81] on main "Users Success! New user created. × Error! The user couldn't be created. × Succe…" at bounding box center [890, 414] width 1358 height 687
click at [1536, 46] on div "Earn $100 for every practice you refer to Bridge Compliance!" at bounding box center [889, 37] width 1304 height 21
click at [1448, 110] on div "Users" at bounding box center [889, 100] width 1325 height 32
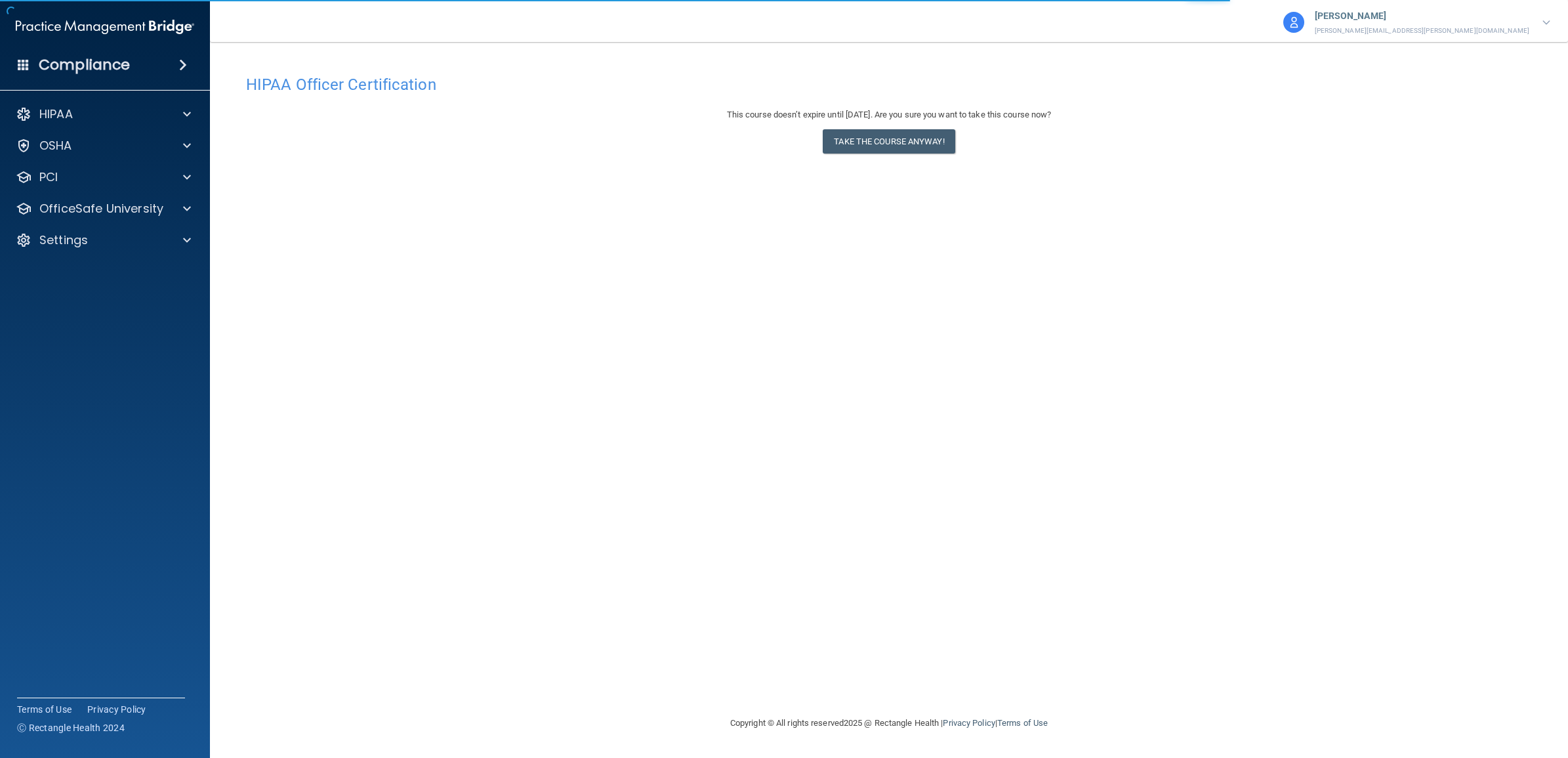
click at [1543, 17] on div at bounding box center [1546, 23] width 8 height 16
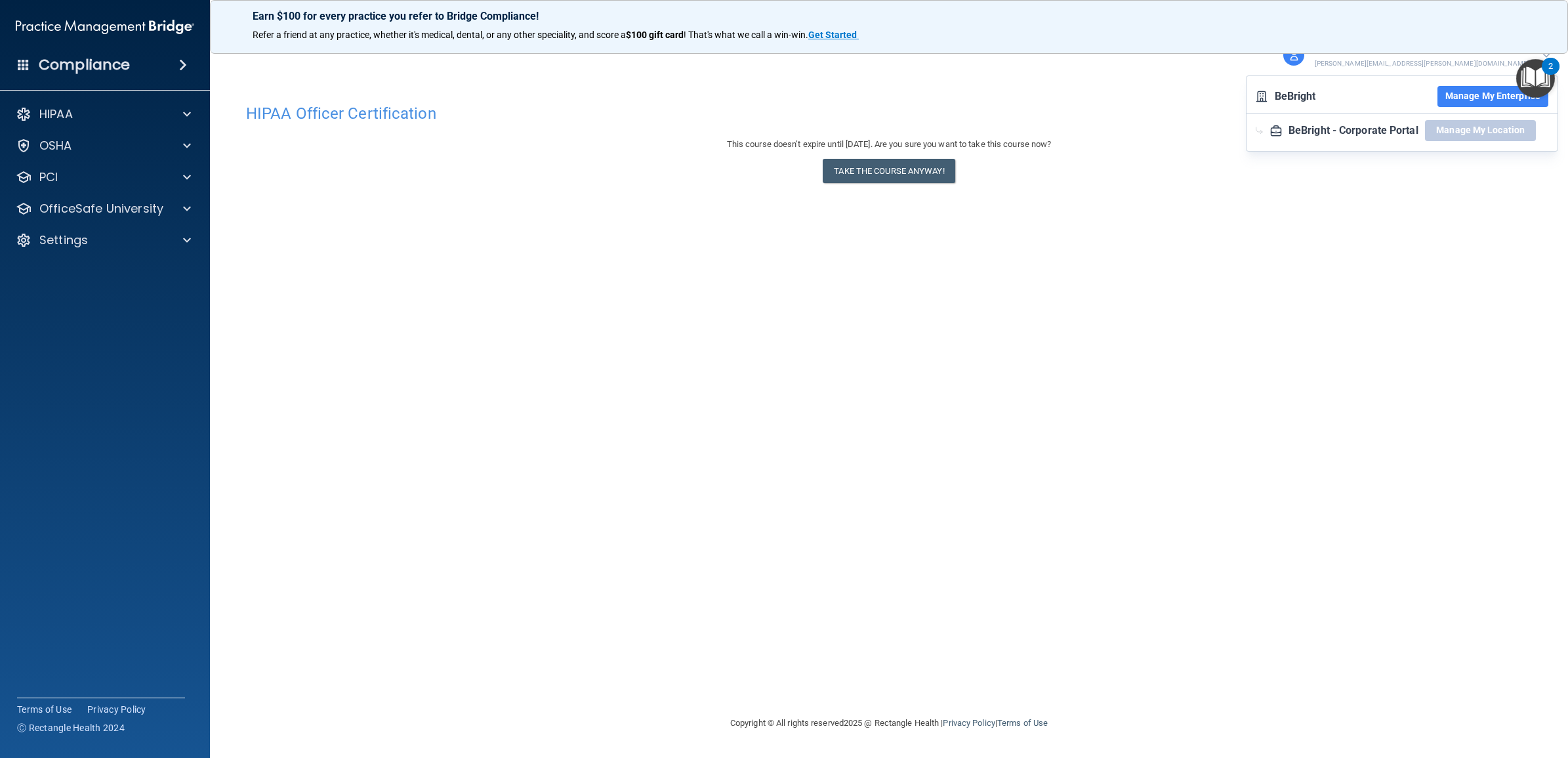
click at [1462, 90] on button "Manage My Enterprise" at bounding box center [1492, 96] width 111 height 21
